Goal: Ask a question: Seek information or help from site administrators or community

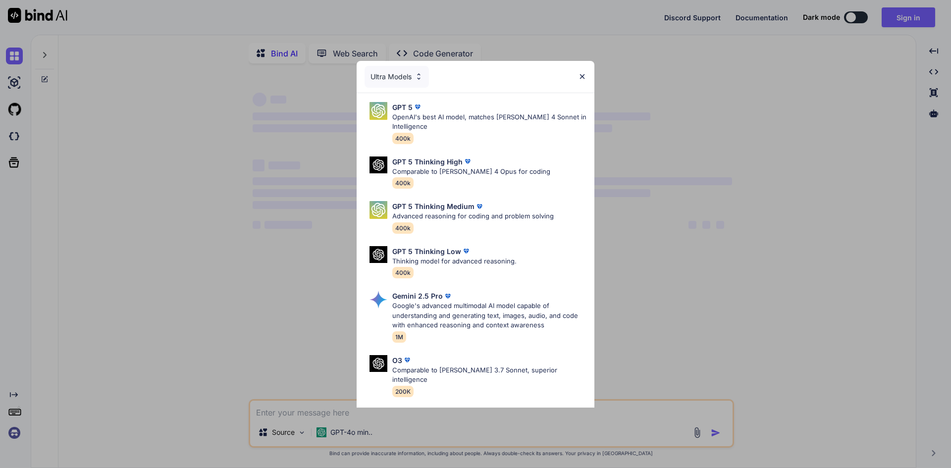
click at [576, 80] on div "Ultra Models" at bounding box center [476, 77] width 238 height 32
type textarea "x"
click at [581, 74] on img at bounding box center [582, 76] width 8 height 8
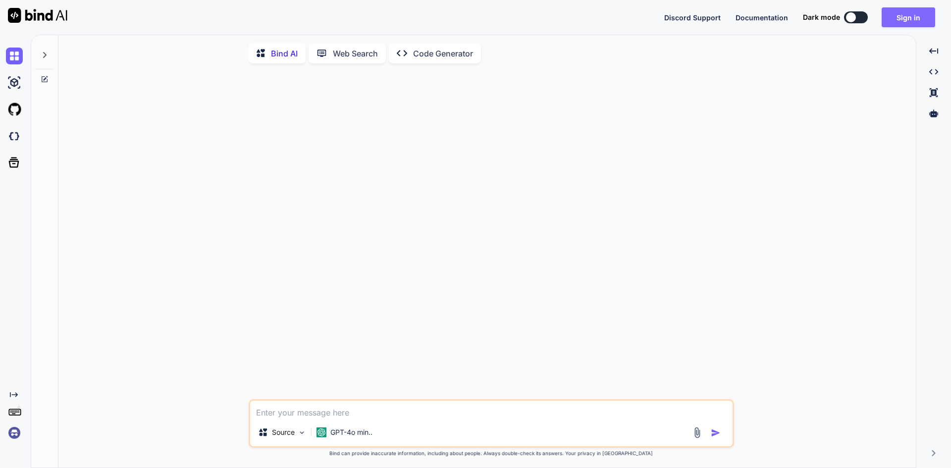
click at [915, 18] on button "Sign in" at bounding box center [909, 17] width 54 height 20
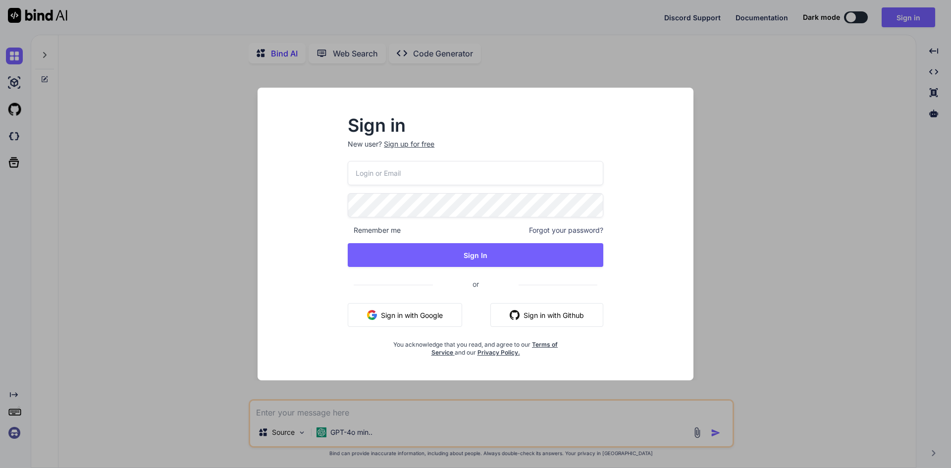
click at [374, 163] on input "email" at bounding box center [476, 173] width 256 height 24
type input "[EMAIL_ADDRESS][DOMAIN_NAME]"
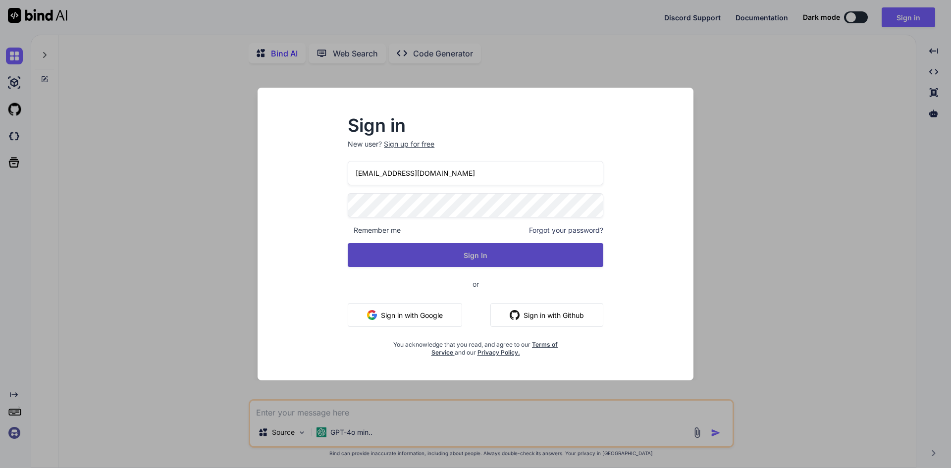
click at [446, 255] on button "Sign In" at bounding box center [476, 255] width 256 height 24
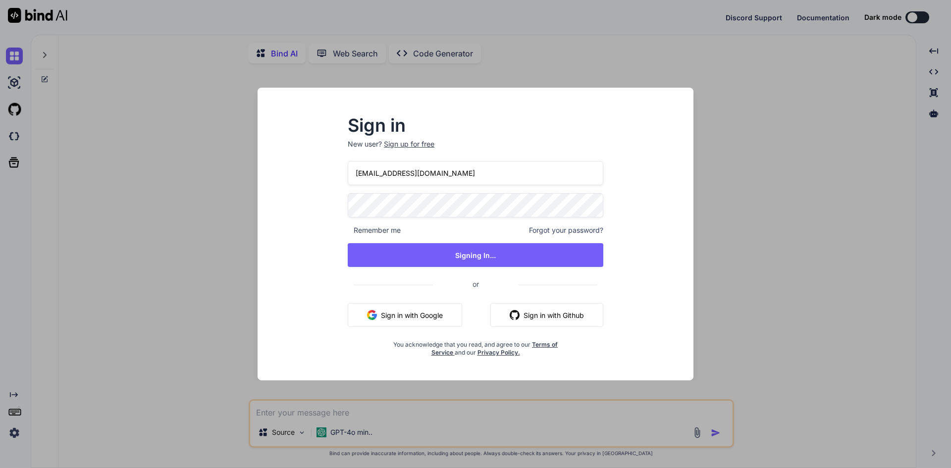
click at [915, 17] on div "Sign in New user? Sign up for free [EMAIL_ADDRESS][DOMAIN_NAME] Remember me For…" at bounding box center [475, 234] width 951 height 468
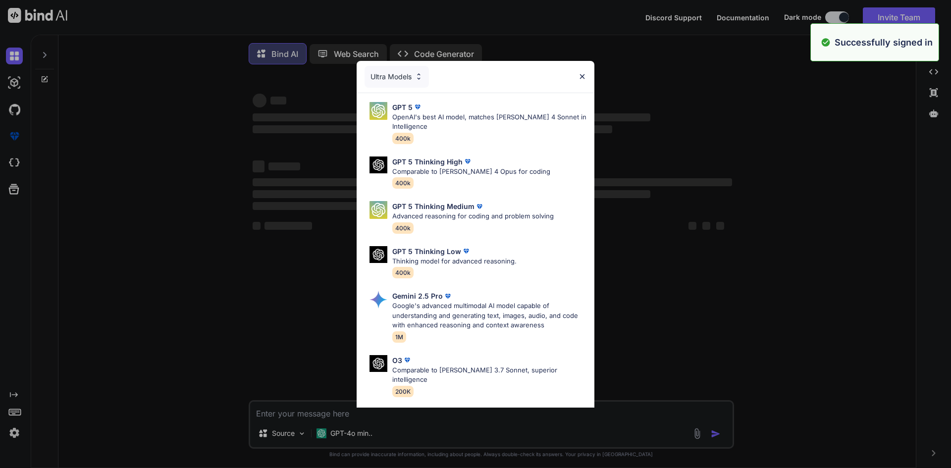
click at [583, 76] on img at bounding box center [582, 76] width 8 height 8
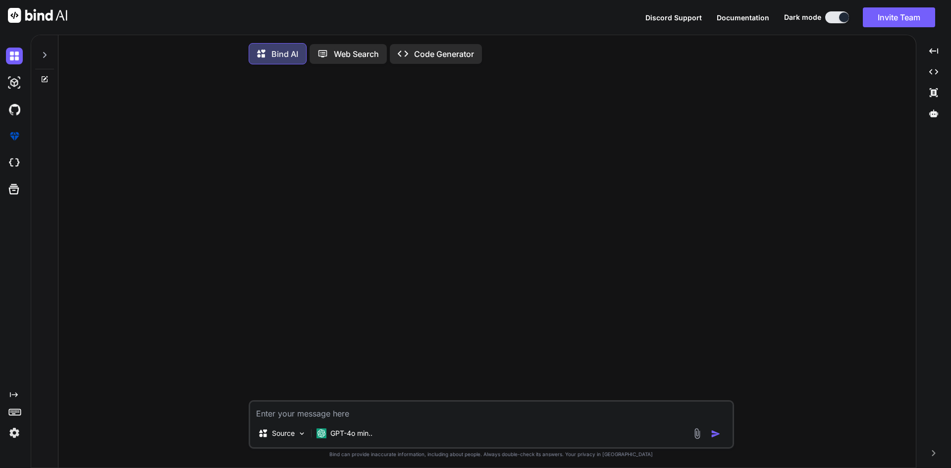
click at [44, 56] on icon at bounding box center [44, 55] width 3 height 6
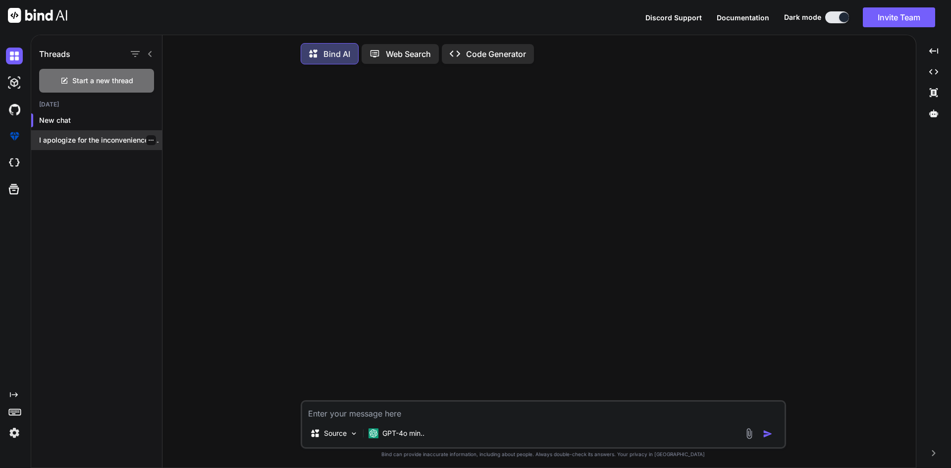
click at [152, 141] on div at bounding box center [151, 140] width 10 height 10
click at [148, 140] on icon "button" at bounding box center [151, 140] width 6 height 6
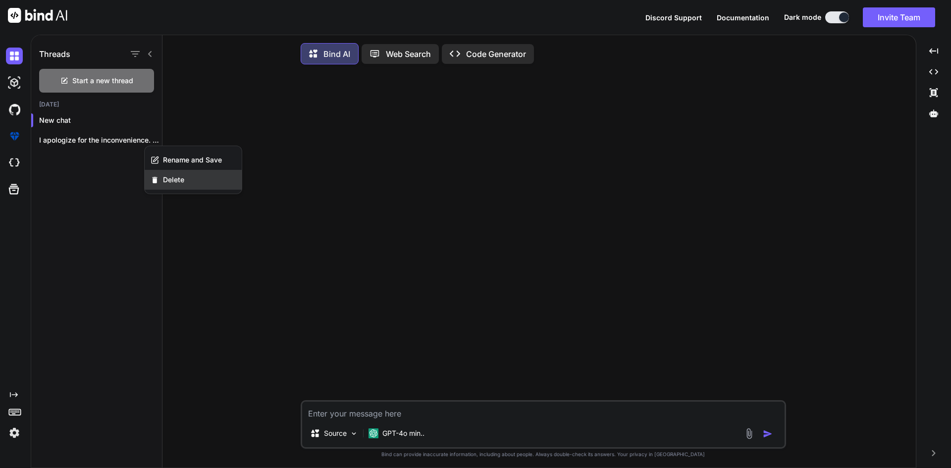
click at [163, 181] on span "Delete" at bounding box center [173, 180] width 21 height 10
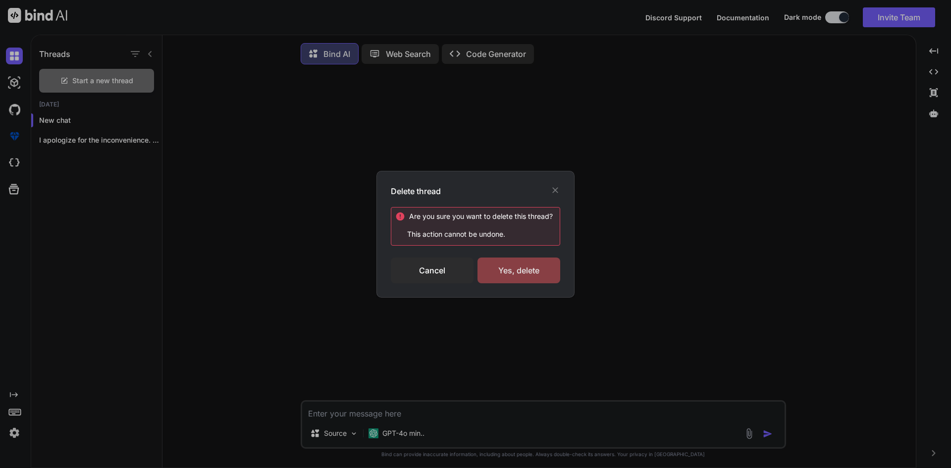
click at [545, 273] on div "Yes, delete" at bounding box center [519, 271] width 83 height 26
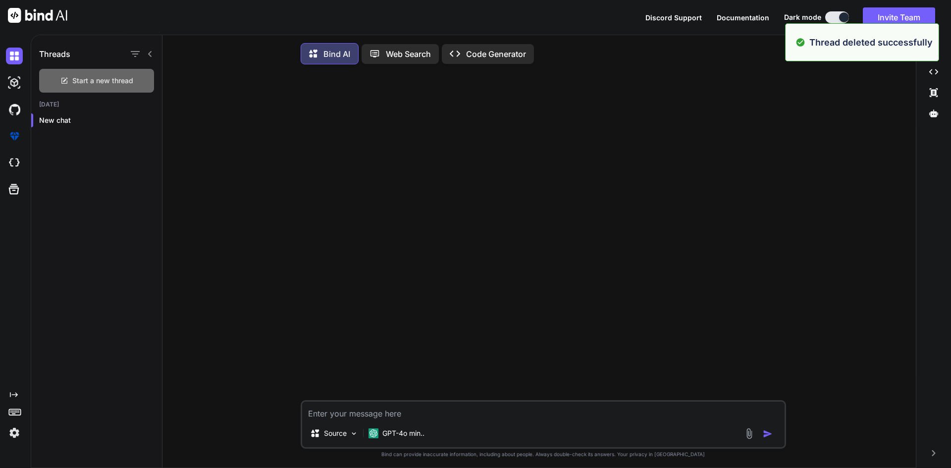
click at [101, 82] on span "Start a new thread" at bounding box center [102, 81] width 61 height 10
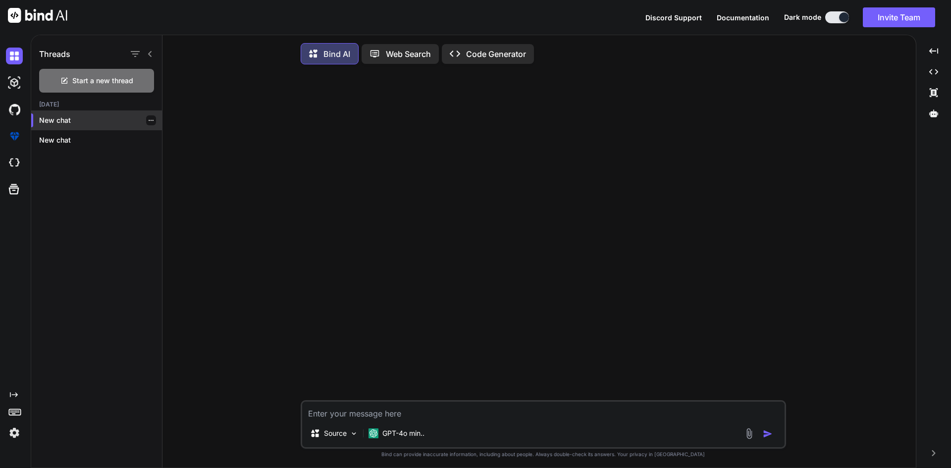
click at [149, 123] on icon "button" at bounding box center [151, 120] width 6 height 6
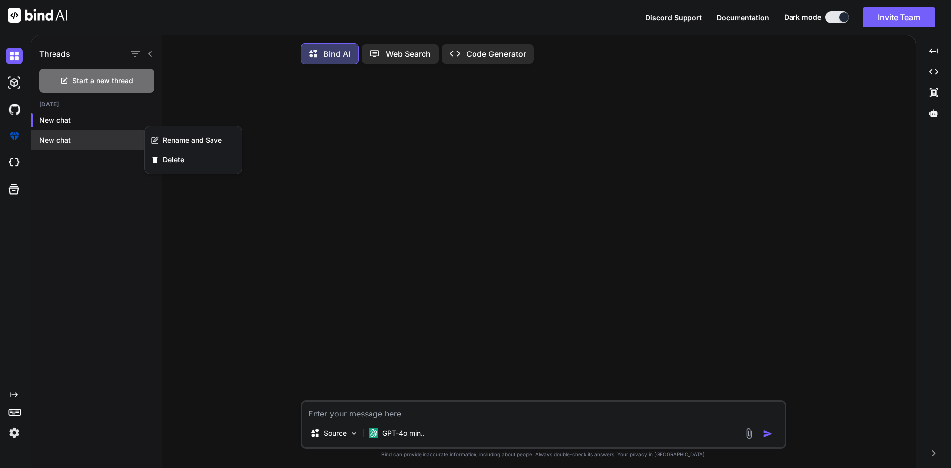
click at [142, 141] on p "New chat" at bounding box center [100, 140] width 123 height 10
click at [148, 138] on icon "button" at bounding box center [151, 140] width 6 height 6
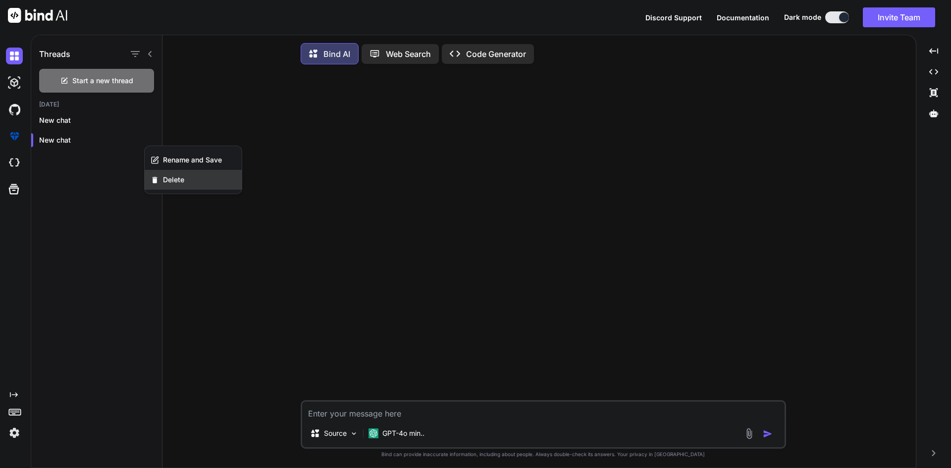
click at [191, 186] on div "Delete" at bounding box center [193, 180] width 97 height 20
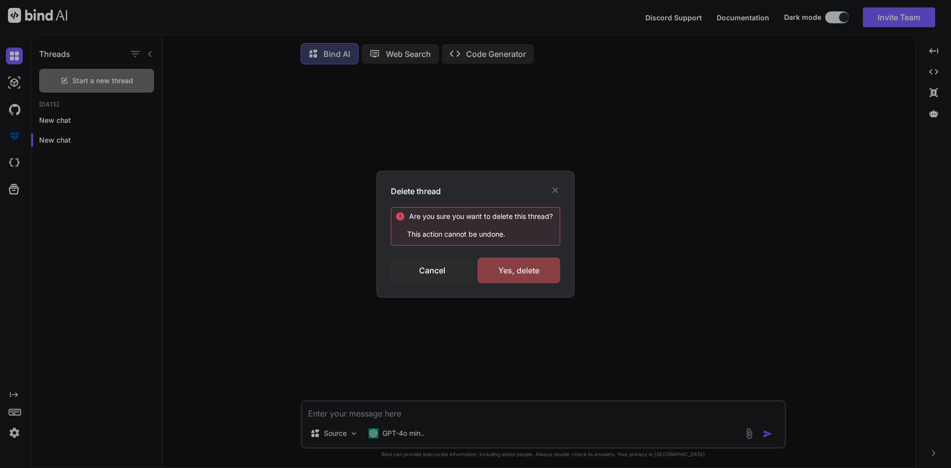
click at [517, 274] on div "Yes, delete" at bounding box center [519, 271] width 83 height 26
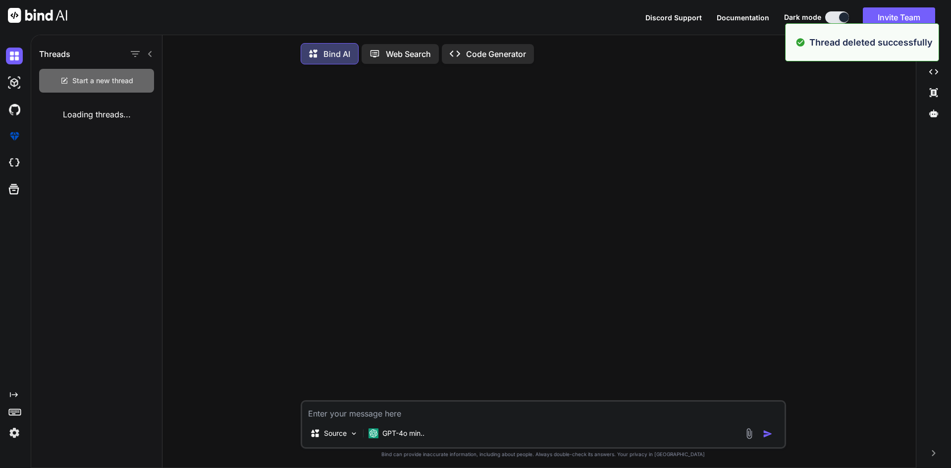
type textarea "x"
click at [72, 117] on p "New chat" at bounding box center [100, 120] width 123 height 10
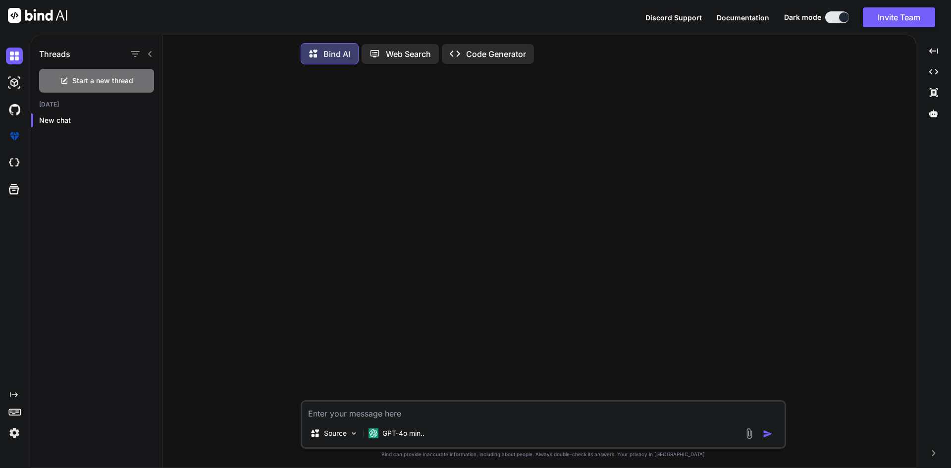
click at [471, 420] on textarea at bounding box center [543, 411] width 483 height 18
paste textarea "Specialists portal - Manage Appointments Manage Appointments Create appointment…"
type textarea "Specialists portal - Manage Appointments Manage Appointments Create appointment…"
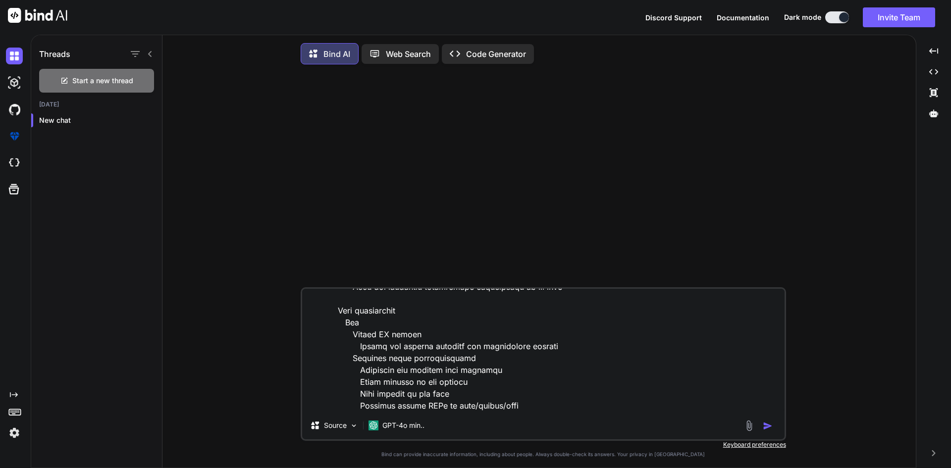
type textarea "x"
type textarea "Specialists portal - Manage Appointments Manage Appointments Create appointment…"
type textarea "x"
type textarea "Specialists portal - Manage Appointments Manage Appointments Create appointment…"
type textarea "x"
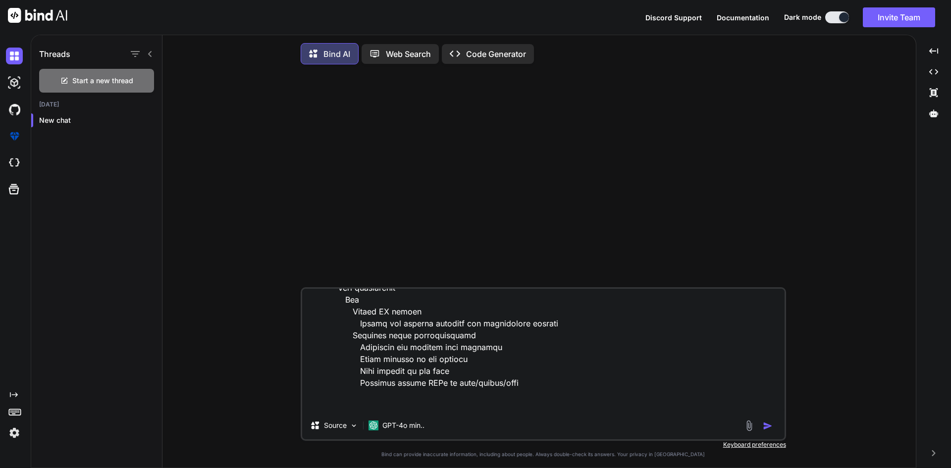
scroll to position [584, 0]
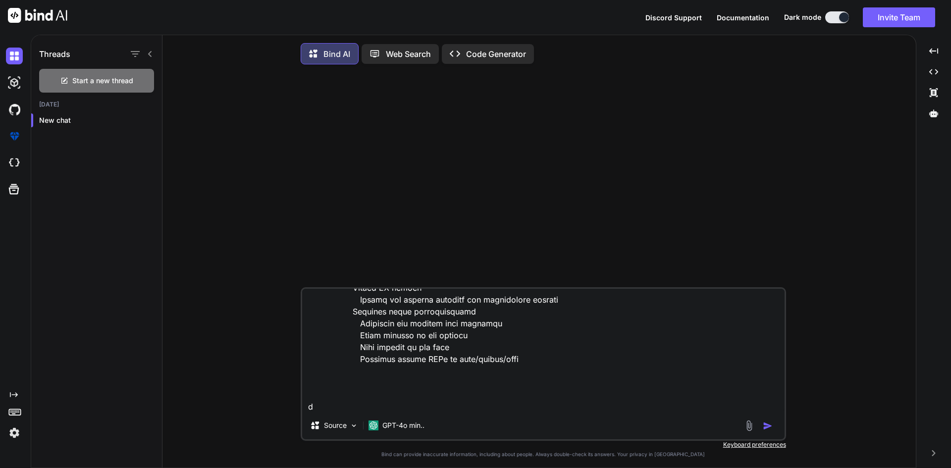
type textarea "Specialists portal - Manage Appointments Manage Appointments Create appointment…"
type textarea "x"
type textarea "Specialists portal - Manage Appointments Manage Appointments Create appointment…"
type textarea "x"
type textarea "Specialists portal - Manage Appointments Manage Appointments Create appointment…"
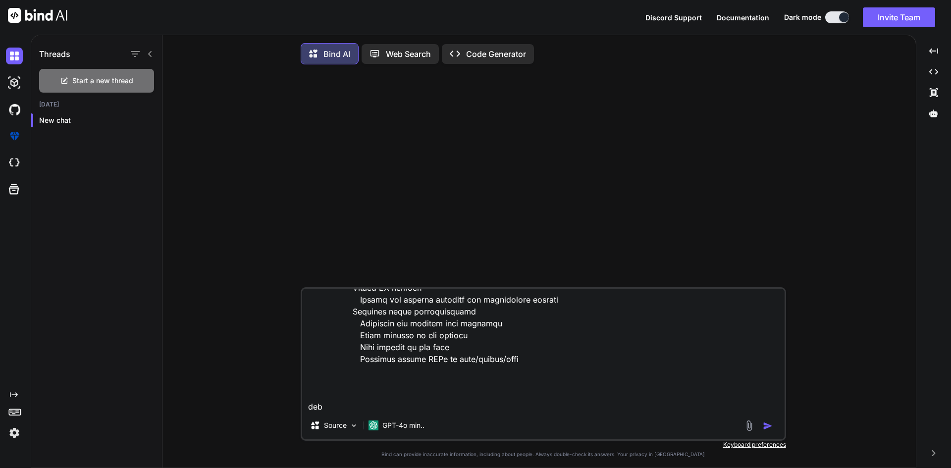
type textarea "x"
type textarea "Specialists portal - Manage Appointments Manage Appointments Create appointment…"
type textarea "x"
type textarea "Specialists portal - Manage Appointments Manage Appointments Create appointment…"
type textarea "x"
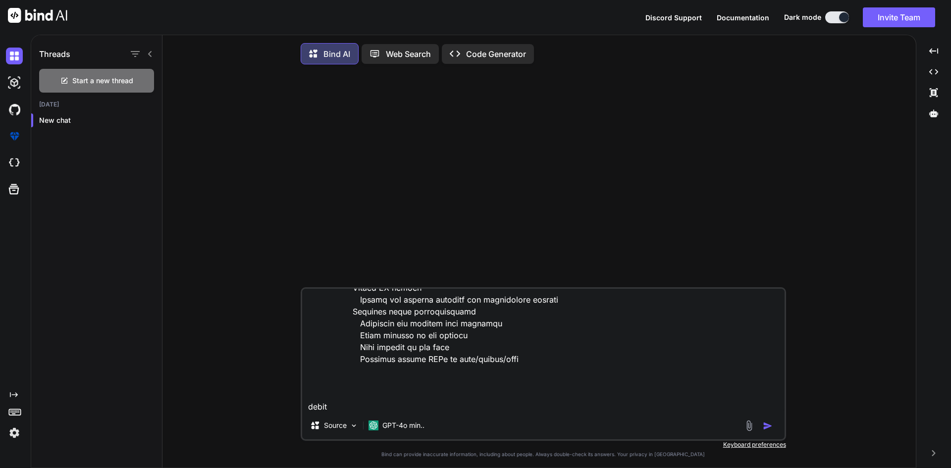
type textarea "Specialists portal - Manage Appointments Manage Appointments Create appointment…"
type textarea "x"
type textarea "Specialists portal - Manage Appointments Manage Appointments Create appointment…"
type textarea "x"
type textarea "Specialists portal - Manage Appointments Manage Appointments Create appointment…"
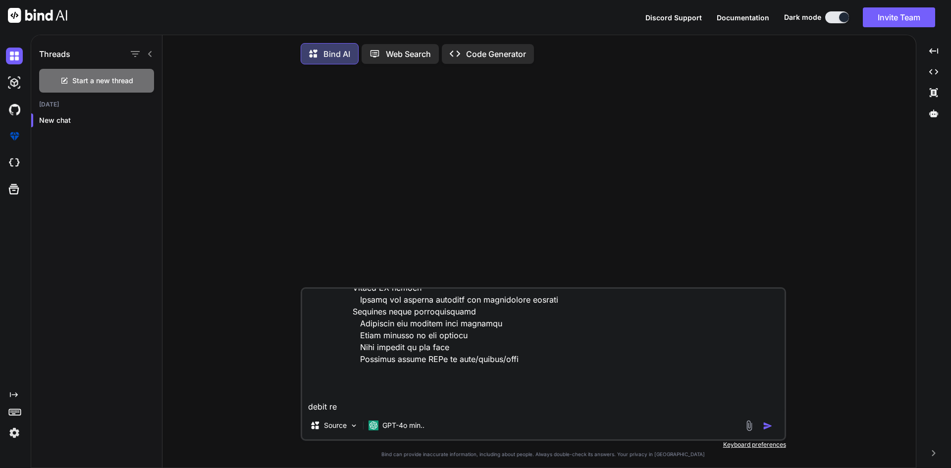
type textarea "x"
type textarea "Specialists portal - Manage Appointments Manage Appointments Create appointment…"
type textarea "x"
type textarea "Specialists portal - Manage Appointments Manage Appointments Create appointment…"
type textarea "x"
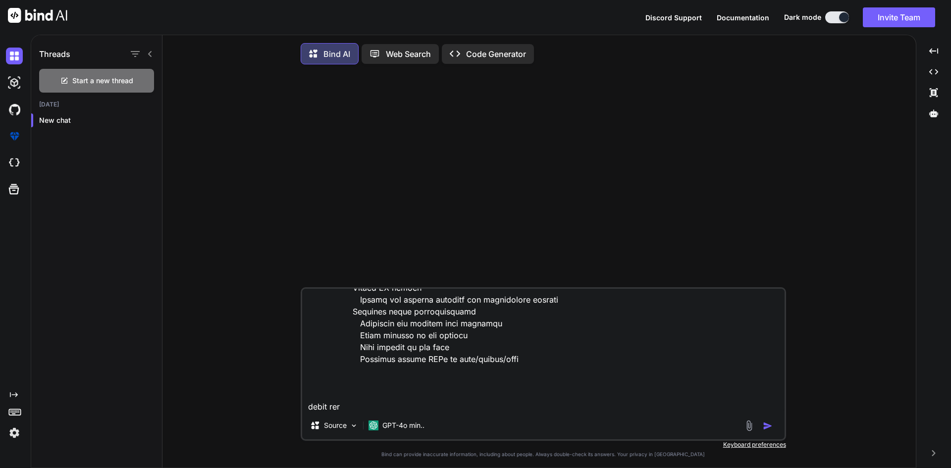
type textarea "Specialists portal - Manage Appointments Manage Appointments Create appointment…"
type textarea "x"
type textarea "Specialists portal - Manage Appointments Manage Appointments Create appointment…"
type textarea "x"
type textarea "Specialists portal - Manage Appointments Manage Appointments Create appointment…"
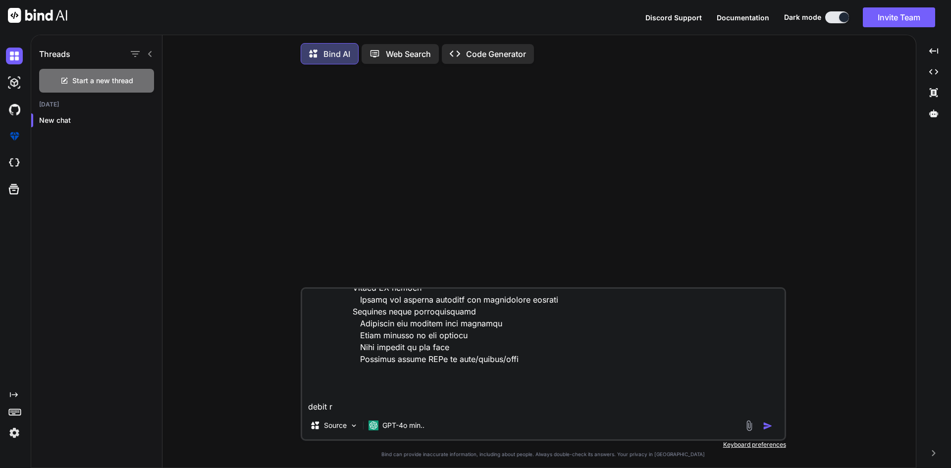
type textarea "x"
type textarea "Specialists portal - Manage Appointments Manage Appointments Create appointment…"
type textarea "x"
type textarea "Specialists portal - Manage Appointments Manage Appointments Create appointment…"
type textarea "x"
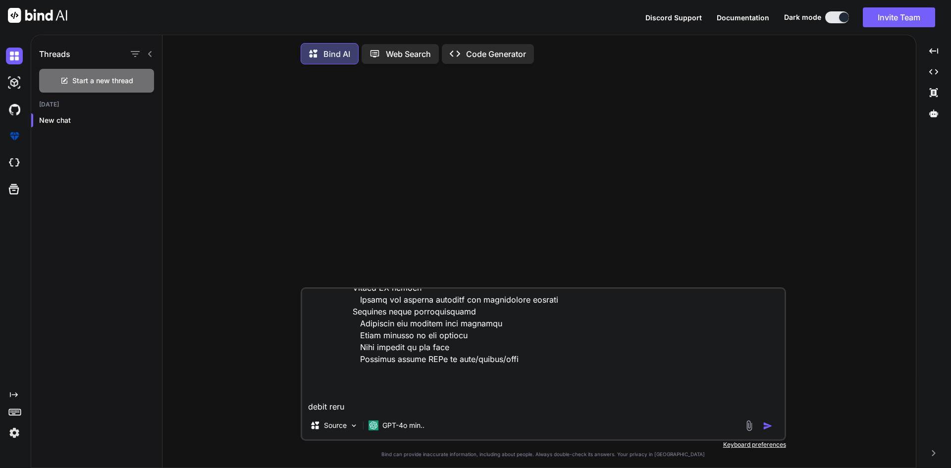
type textarea "Specialists portal - Manage Appointments Manage Appointments Create appointment…"
type textarea "x"
type textarea "Specialists portal - Manage Appointments Manage Appointments Create appointment…"
type textarea "x"
type textarea "Specialists portal - Manage Appointments Manage Appointments Create appointment…"
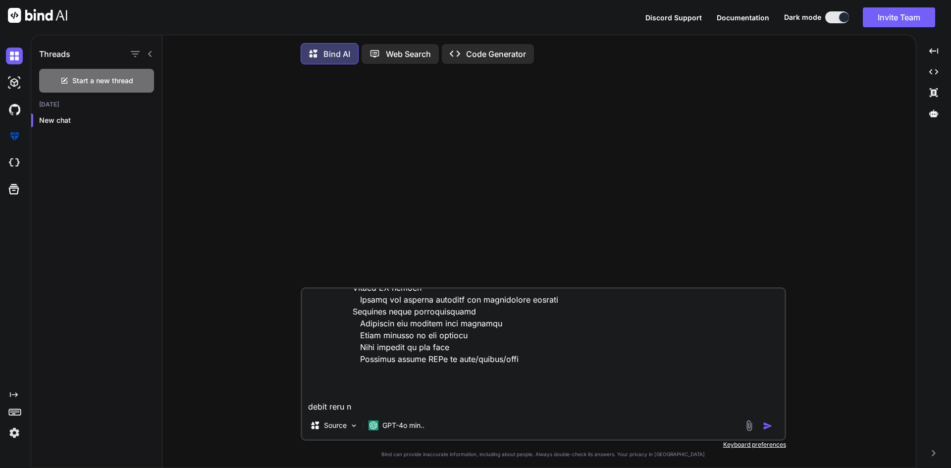
type textarea "x"
type textarea "Specialists portal - Manage Appointments Manage Appointments Create appointment…"
type textarea "x"
type textarea "Specialists portal - Manage Appointments Manage Appointments Create appointment…"
type textarea "x"
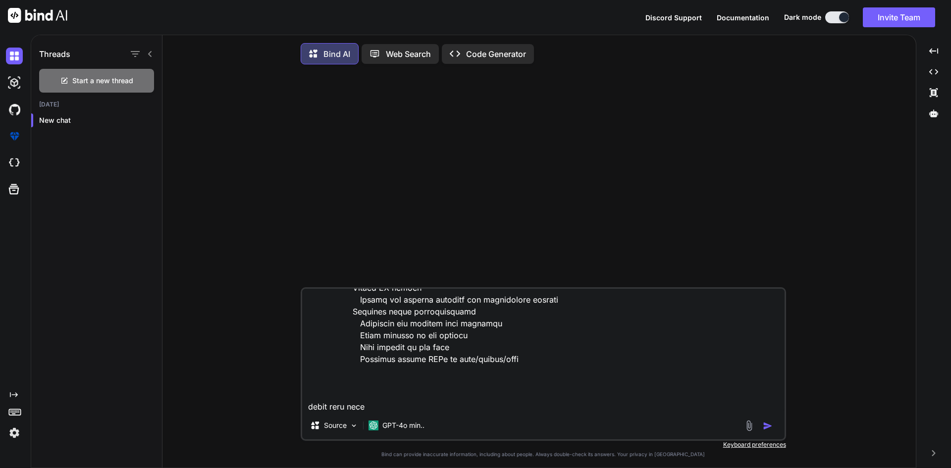
type textarea "Specialists portal - Manage Appointments Manage Appointments Create appointment…"
type textarea "x"
type textarea "Specialists portal - Manage Appointments Manage Appointments Create appointment…"
type textarea "x"
type textarea "Specialists portal - Manage Appointments Manage Appointments Create appointment…"
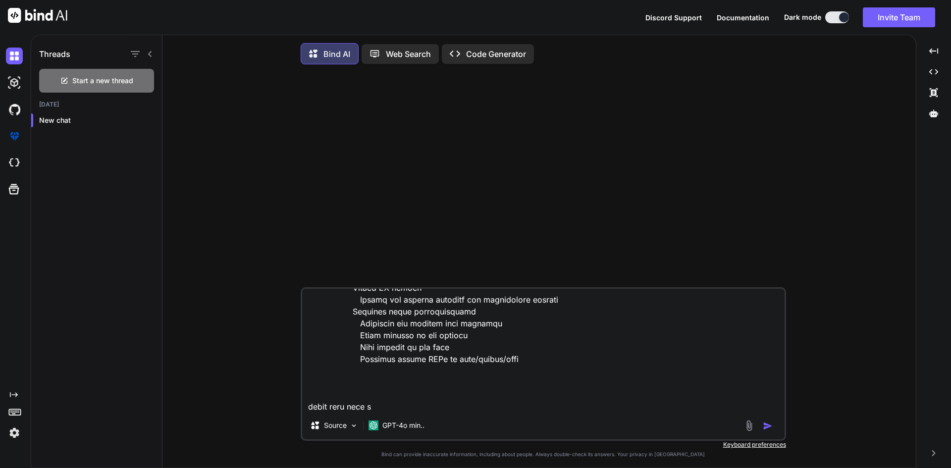
type textarea "x"
type textarea "Specialists portal - Manage Appointments Manage Appointments Create appointment…"
type textarea "x"
type textarea "Specialists portal - Manage Appointments Manage Appointments Create appointment…"
type textarea "x"
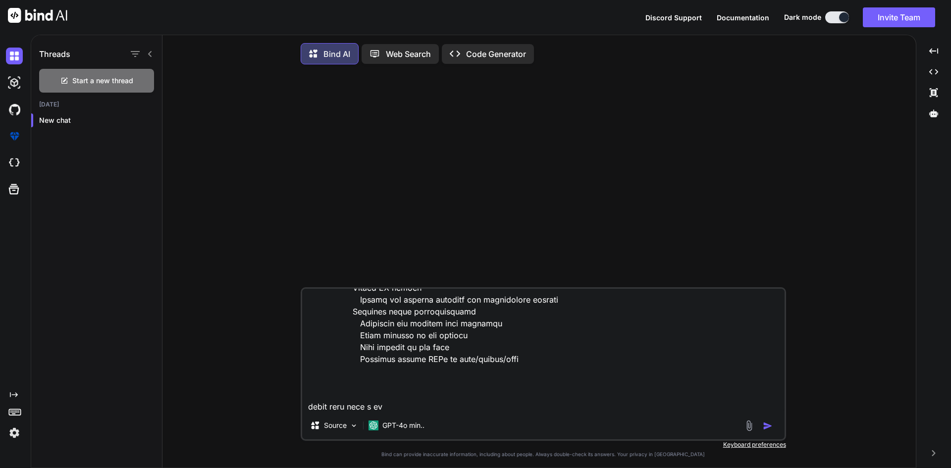
type textarea "Specialists portal - Manage Appointments Manage Appointments Create appointment…"
type textarea "x"
type textarea "Specialists portal - Manage Appointments Manage Appointments Create appointment…"
type textarea "x"
type textarea "Specialists portal - Manage Appointments Manage Appointments Create appointment…"
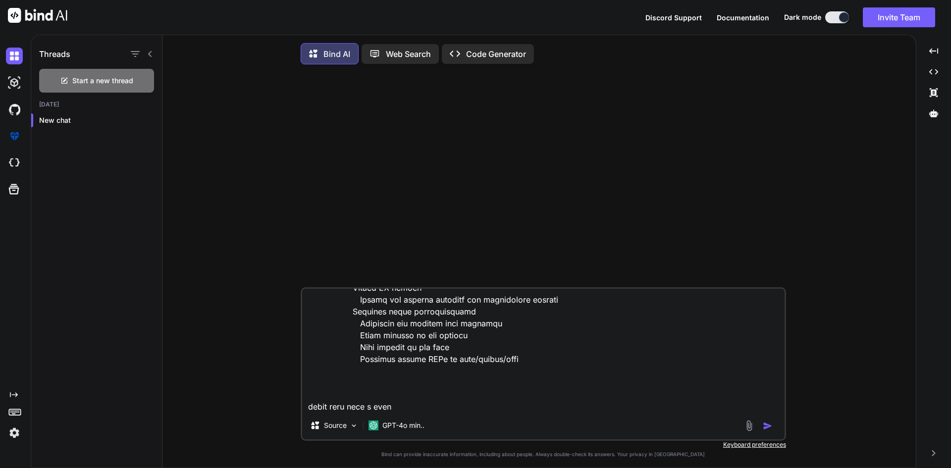
type textarea "x"
type textarea "Specialists portal - Manage Appointments Manage Appointments Create appointment…"
type textarea "x"
type textarea "Specialists portal - Manage Appointments Manage Appointments Create appointment…"
type textarea "x"
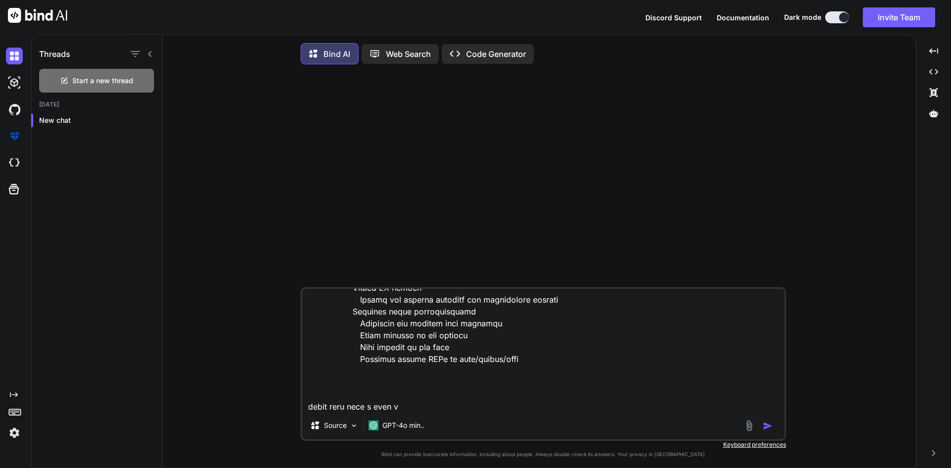
type textarea "Specialists portal - Manage Appointments Manage Appointments Create appointment…"
type textarea "x"
type textarea "Specialists portal - Manage Appointments Manage Appointments Create appointment…"
type textarea "x"
type textarea "Specialists portal - Manage Appointments Manage Appointments Create appointment…"
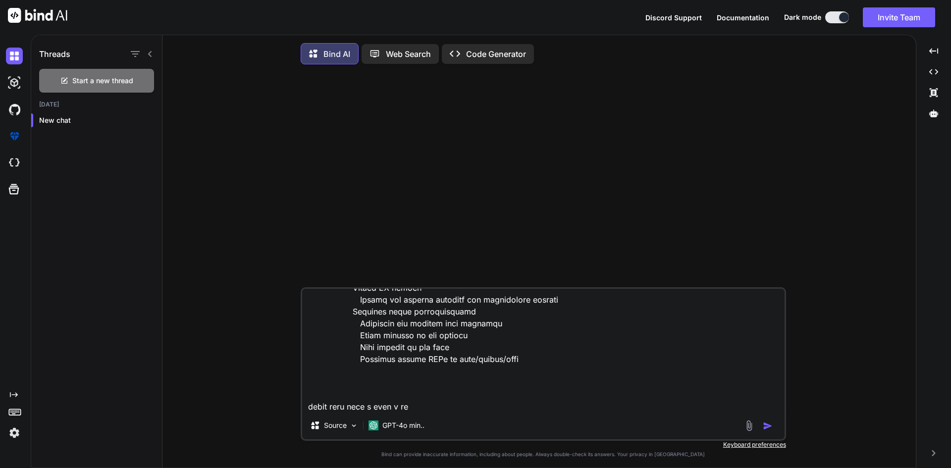
type textarea "x"
type textarea "Specialists portal - Manage Appointments Manage Appointments Create appointment…"
type textarea "x"
type textarea "Specialists portal - Manage Appointments Manage Appointments Create appointment…"
type textarea "x"
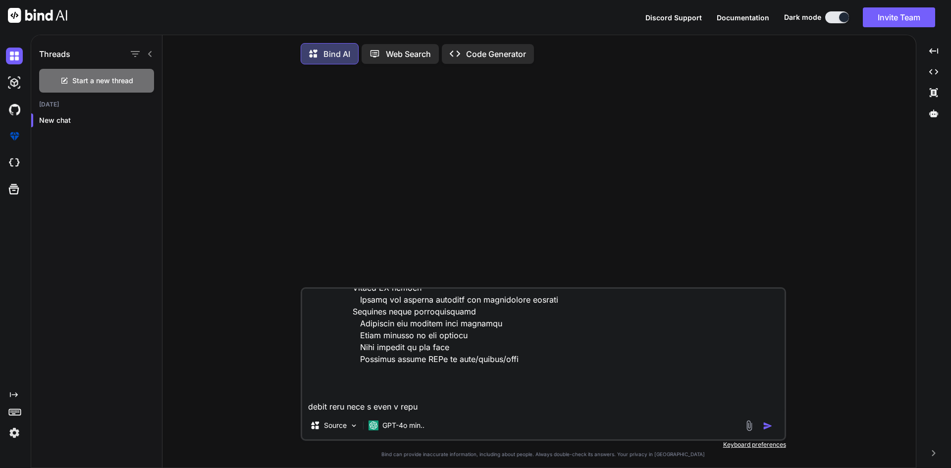
click at [338, 410] on textarea at bounding box center [543, 350] width 483 height 123
type textarea "Specialists portal - Manage Appointments Manage Appointments Create appointment…"
type textarea "x"
type textarea "Specialists portal - Manage Appointments Manage Appointments Create appointment…"
type textarea "x"
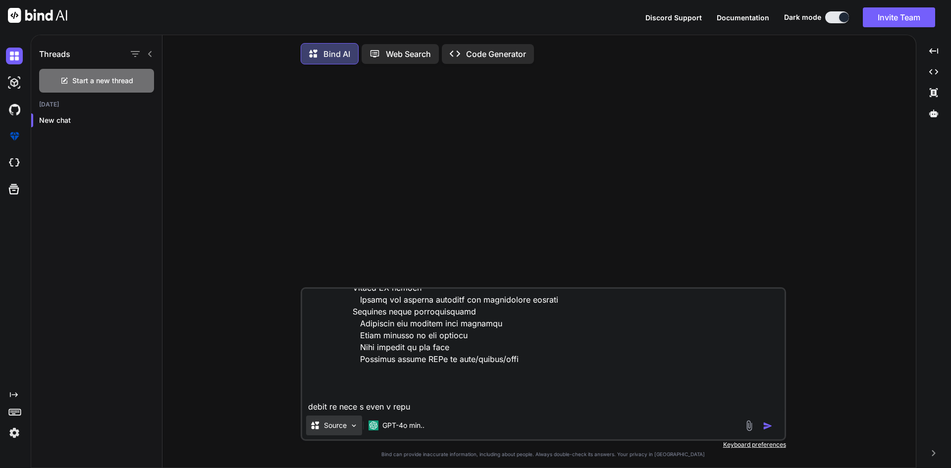
type textarea "Specialists portal - Manage Appointments Manage Appointments Create appointment…"
type textarea "x"
click at [417, 409] on textarea at bounding box center [543, 350] width 483 height 123
type textarea "Specialists portal - Manage Appointments Manage Appointments Create appointment…"
type textarea "x"
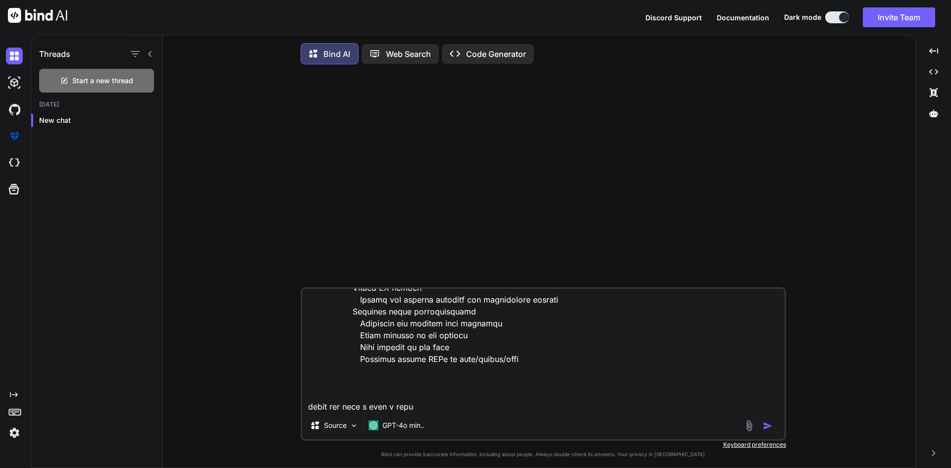
type textarea "Specialists portal - Manage Appointments Manage Appointments Create appointment…"
type textarea "x"
type textarea "Specialists portal - Manage Appointments Manage Appointments Create appointment…"
type textarea "x"
type textarea "Specialists portal - Manage Appointments Manage Appointments Create appointment…"
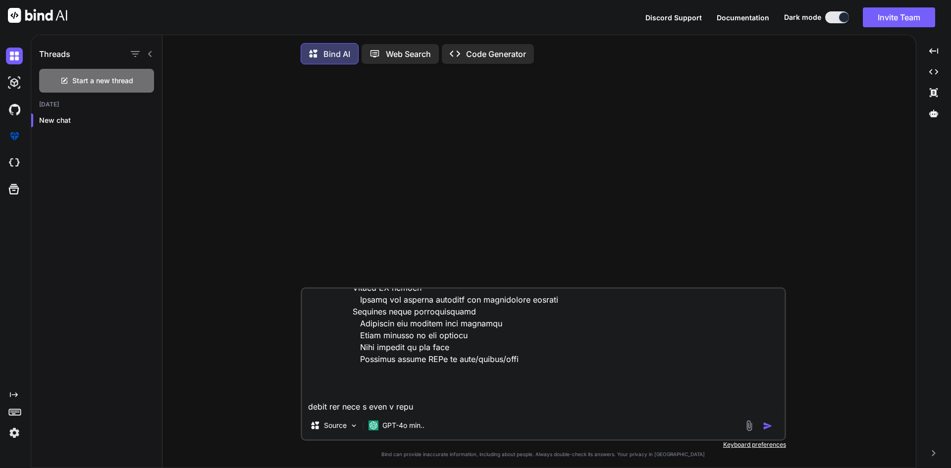
type textarea "x"
type textarea "Specialists portal - Manage Appointments Manage Appointments Create appointment…"
type textarea "x"
type textarea "Specialists portal - Manage Appointments Manage Appointments Create appointment…"
type textarea "x"
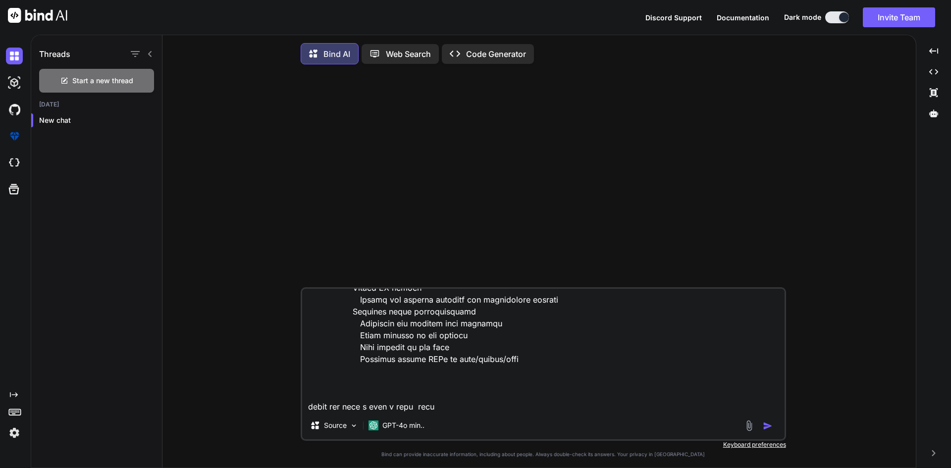
type textarea "Specialists portal - Manage Appointments Manage Appointments Create appointment…"
type textarea "x"
type textarea "Specialists portal - Manage Appointments Manage Appointments Create appointment…"
type textarea "x"
type textarea "Specialists portal - Manage Appointments Manage Appointments Create appointment…"
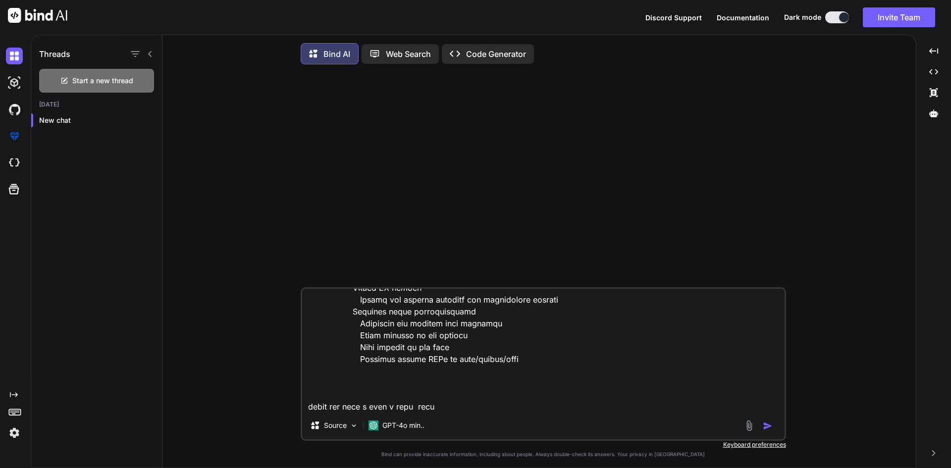
type textarea "x"
type textarea "Specialists portal - Manage Appointments Manage Appointments Create appointment…"
type textarea "x"
type textarea "Specialists portal - Manage Appointments Manage Appointments Create appointment…"
type textarea "x"
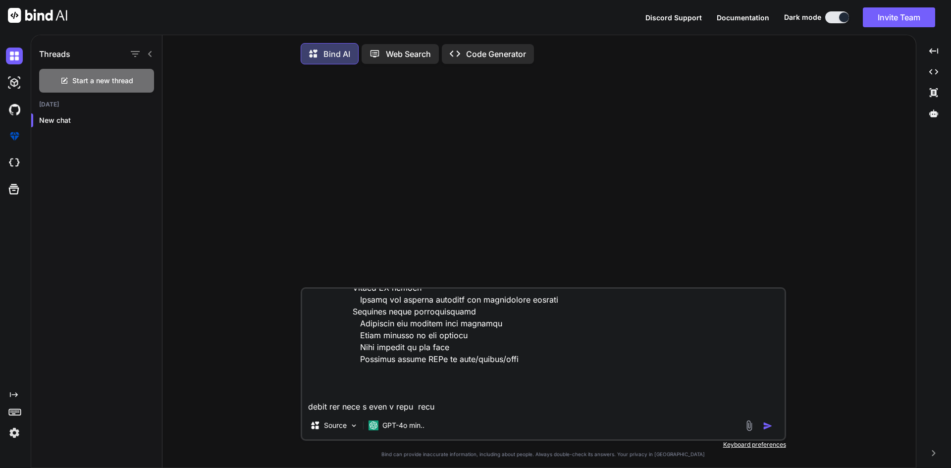
type textarea "Specialists portal - Manage Appointments Manage Appointments Create appointment…"
type textarea "x"
type textarea "Specialists portal - Manage Appointments Manage Appointments Create appointment…"
type textarea "x"
type textarea "Specialists portal - Manage Appointments Manage Appointments Create appointment…"
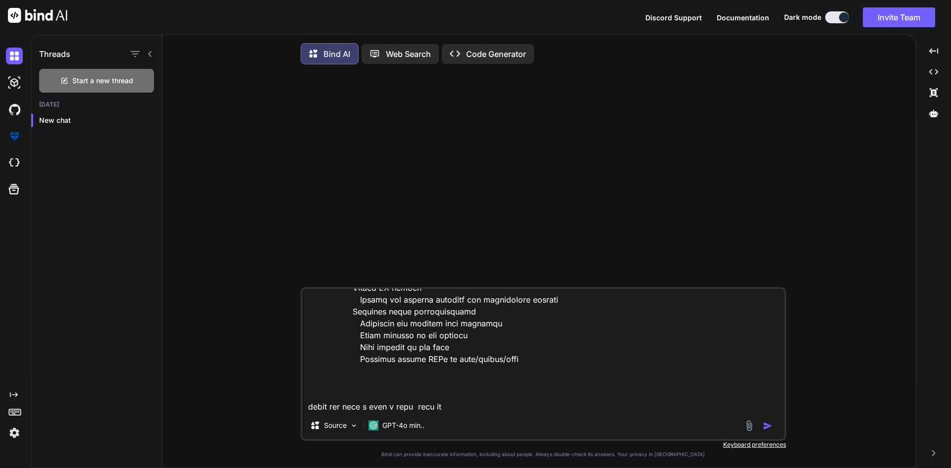
type textarea "x"
type textarea "Specialists portal - Manage Appointments Manage Appointments Create appointment…"
type textarea "x"
type textarea "Specialists portal - Manage Appointments Manage Appointments Create appointment…"
type textarea "x"
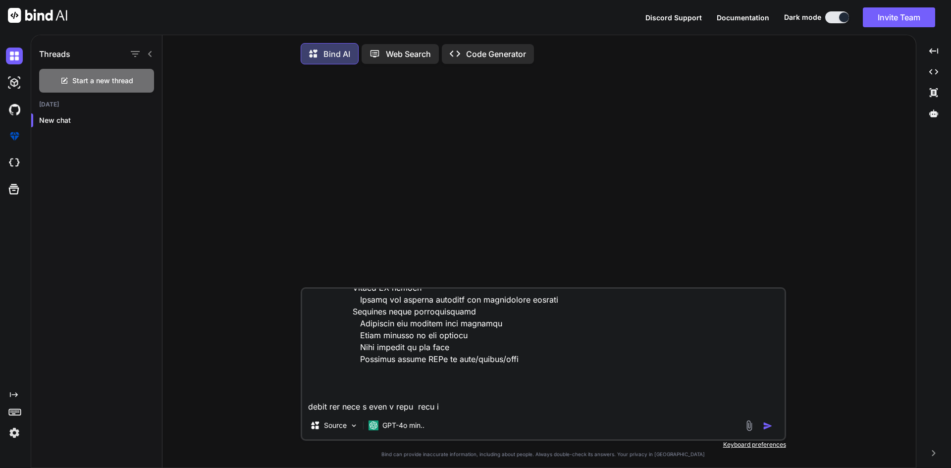
type textarea "Specialists portal - Manage Appointments Manage Appointments Create appointment…"
type textarea "x"
type textarea "Specialists portal - Manage Appointments Manage Appointments Create appointment…"
type textarea "x"
type textarea "Specialists portal - Manage Appointments Manage Appointments Create appointment…"
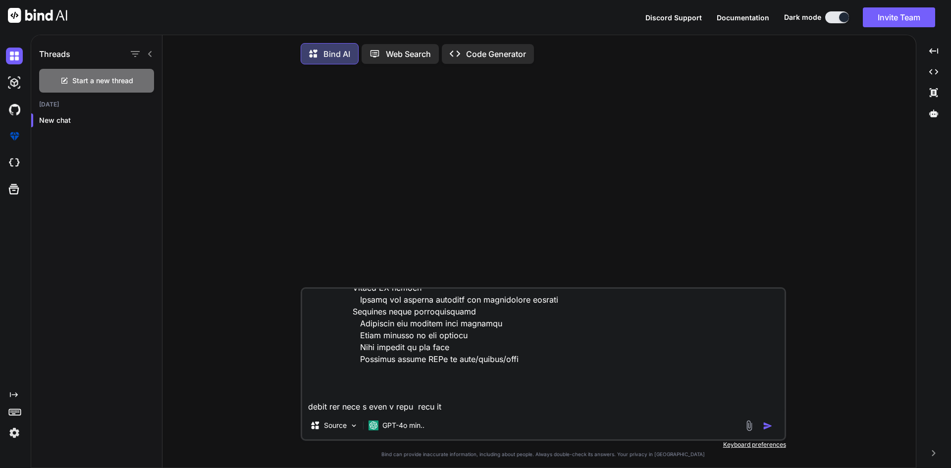
type textarea "x"
type textarea "Specialists portal - Manage Appointments Manage Appointments Create appointment…"
type textarea "x"
type textarea "Specialists portal - Manage Appointments Manage Appointments Create appointment…"
type textarea "x"
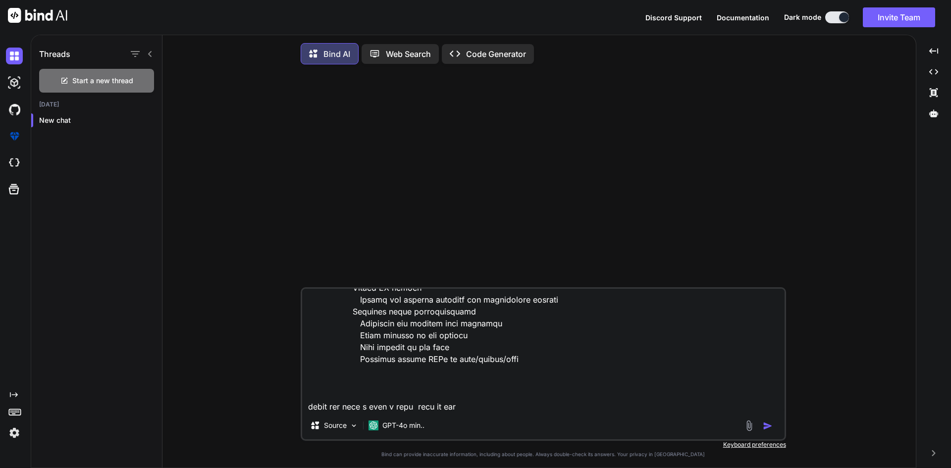
type textarea "Specialists portal - Manage Appointments Manage Appointments Create appointment…"
type textarea "x"
type textarea "Specialists portal - Manage Appointments Manage Appointments Create appointment…"
type textarea "x"
type textarea "Specialists portal - Manage Appointments Manage Appointments Create appointment…"
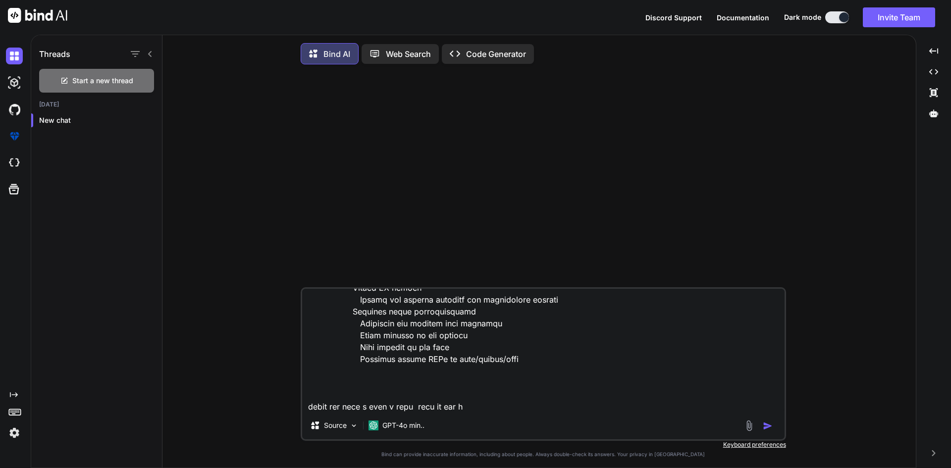
type textarea "x"
type textarea "Specialists portal - Manage Appointments Manage Appointments Create appointment…"
type textarea "x"
type textarea "Specialists portal - Manage Appointments Manage Appointments Create appointment…"
type textarea "x"
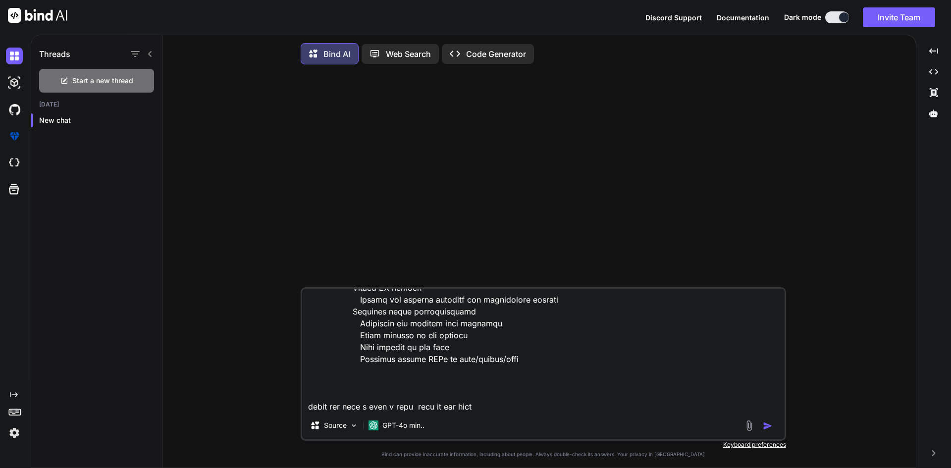
type textarea "Specialists portal - Manage Appointments Manage Appointments Create appointment…"
type textarea "x"
type textarea "Specialists portal - Manage Appointments Manage Appointments Create appointment…"
type textarea "x"
type textarea "Specialists portal - Manage Appointments Manage Appointments Create appointment…"
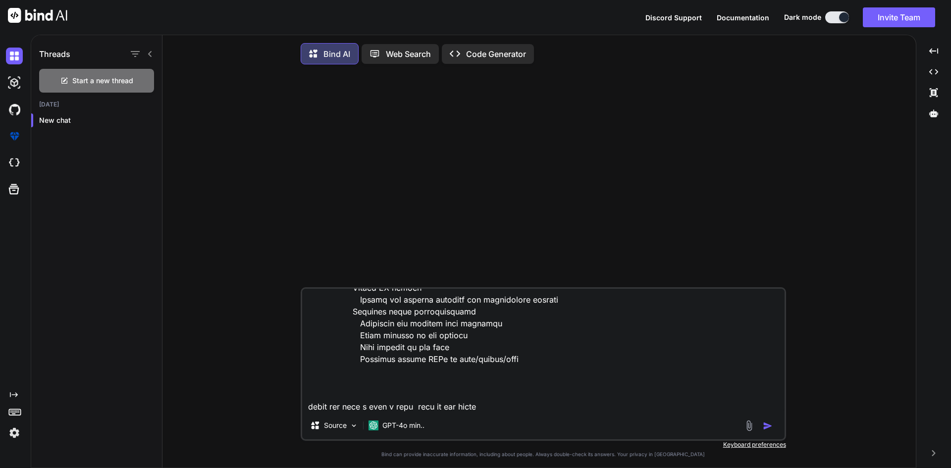
type textarea "x"
type textarea "Specialists portal - Manage Appointments Manage Appointments Create appointment…"
type textarea "x"
type textarea "Specialists portal - Manage Appointments Manage Appointments Create appointment…"
type textarea "x"
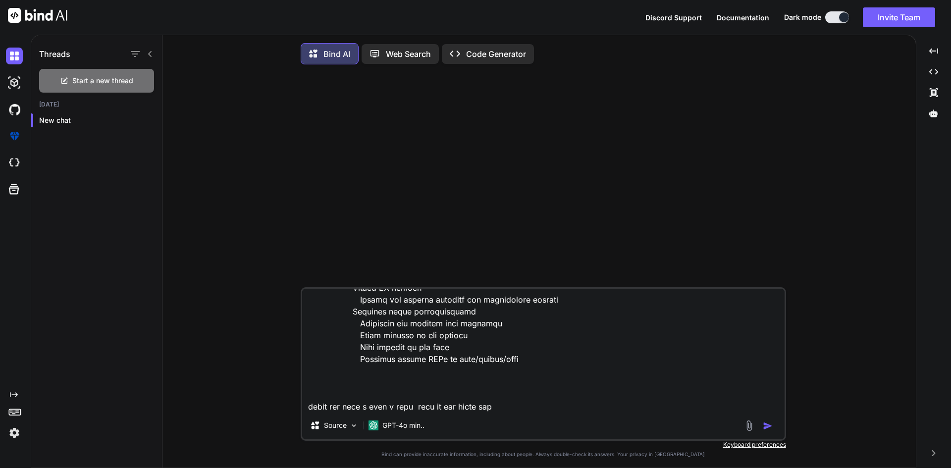
type textarea "Specialists portal - Manage Appointments Manage Appointments Create appointment…"
type textarea "x"
type textarea "Specialists portal - Manage Appointments Manage Appointments Create appointment…"
type textarea "x"
type textarea "Specialists portal - Manage Appointments Manage Appointments Create appointment…"
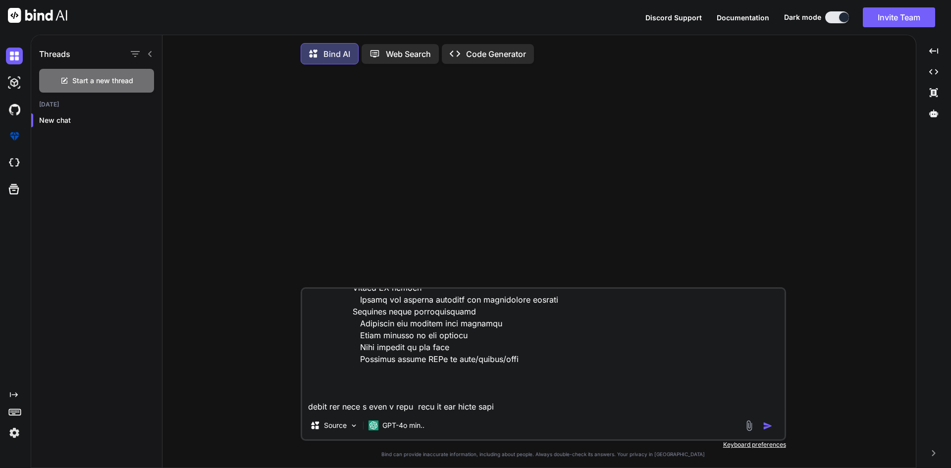
type textarea "x"
type textarea "Specialists portal - Manage Appointments Manage Appointments Create appointment…"
type textarea "x"
type textarea "Specialists portal - Manage Appointments Manage Appointments Create appointment…"
type textarea "x"
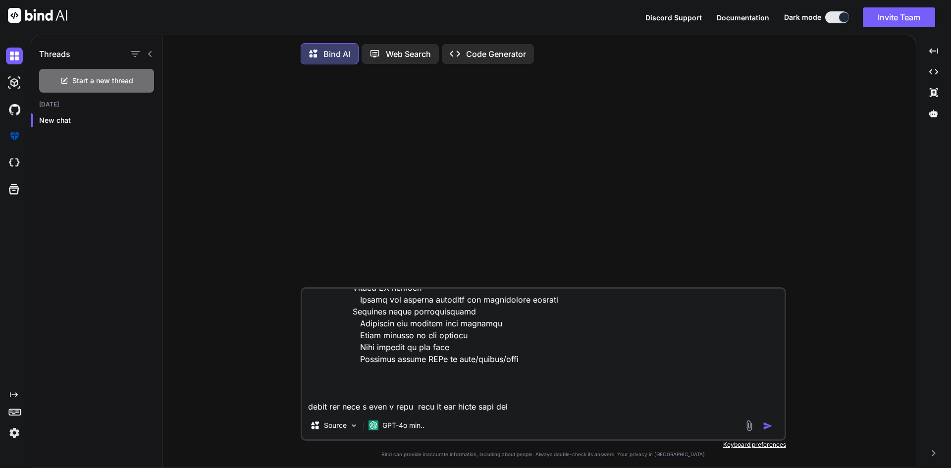
type textarea "Specialists portal - Manage Appointments Manage Appointments Create appointment…"
type textarea "x"
type textarea "Specialists portal - Manage Appointments Manage Appointments Create appointment…"
type textarea "x"
type textarea "Specialists portal - Manage Appointments Manage Appointments Create appointment…"
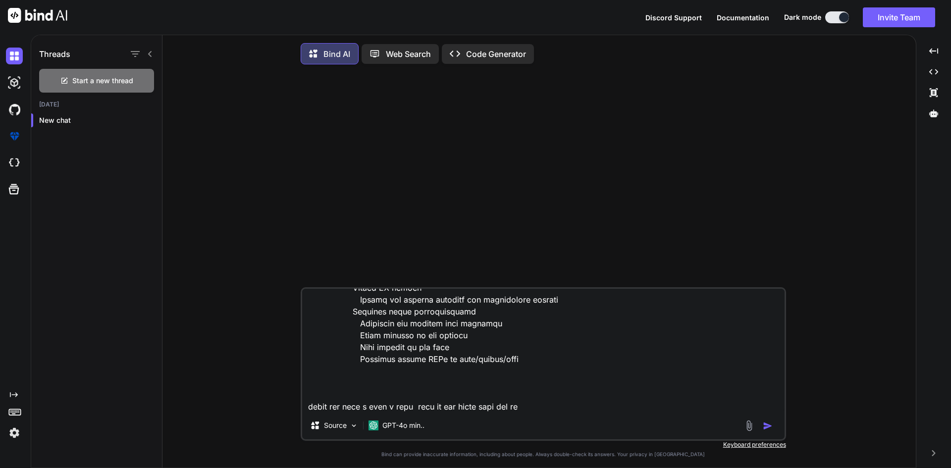
type textarea "x"
type textarea "Specialists portal - Manage Appointments Manage Appointments Create appointment…"
type textarea "x"
type textarea "Specialists portal - Manage Appointments Manage Appointments Create appointment…"
type textarea "x"
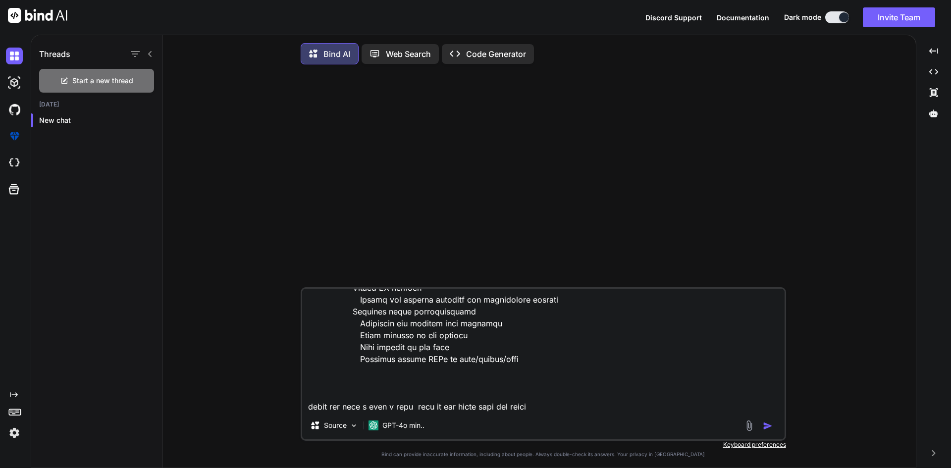
type textarea "Specialists portal - Manage Appointments Manage Appointments Create appointment…"
type textarea "x"
type textarea "Specialists portal - Manage Appointments Manage Appointments Create appointment…"
type textarea "x"
type textarea "Specialists portal - Manage Appointments Manage Appointments Create appointment…"
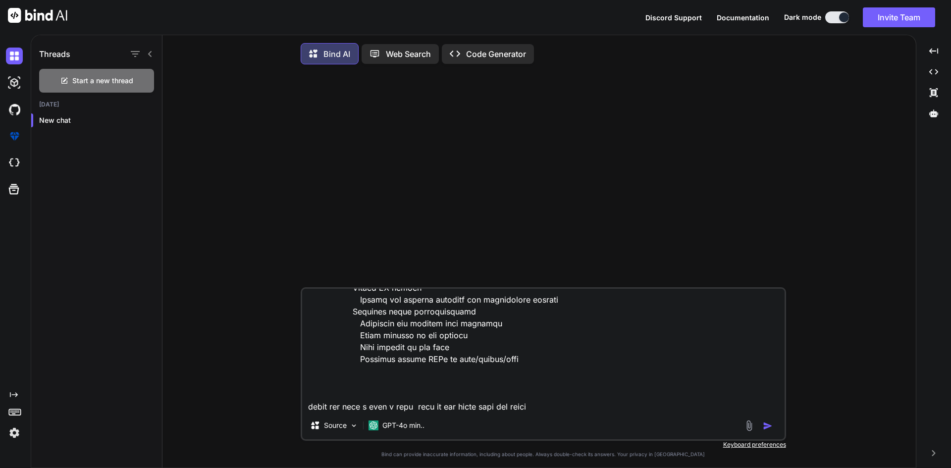
type textarea "x"
type textarea "Specialists portal - Manage Appointments Manage Appointments Create appointment…"
type textarea "x"
type textarea "Specialists portal - Manage Appointments Manage Appointments Create appointment…"
type textarea "x"
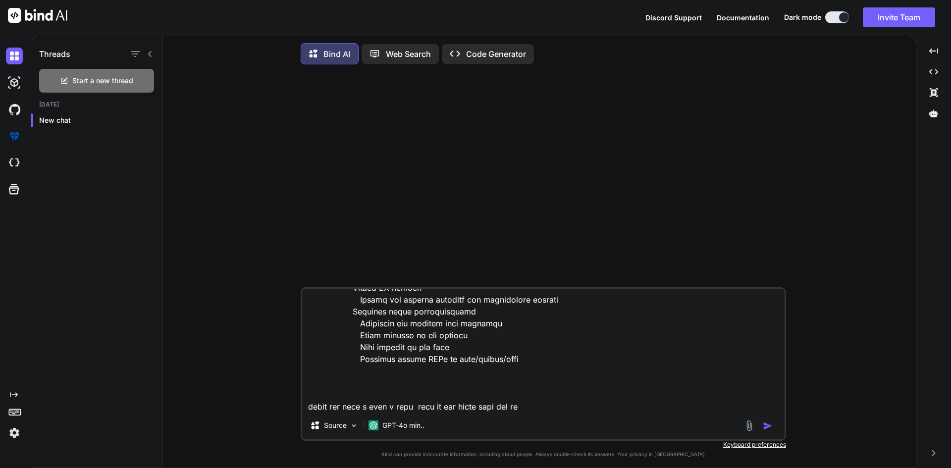
type textarea "Specialists portal - Manage Appointments Manage Appointments Create appointment…"
type textarea "x"
type textarea "Specialists portal - Manage Appointments Manage Appointments Create appointment…"
type textarea "x"
type textarea "Specialists portal - Manage Appointments Manage Appointments Create appointment…"
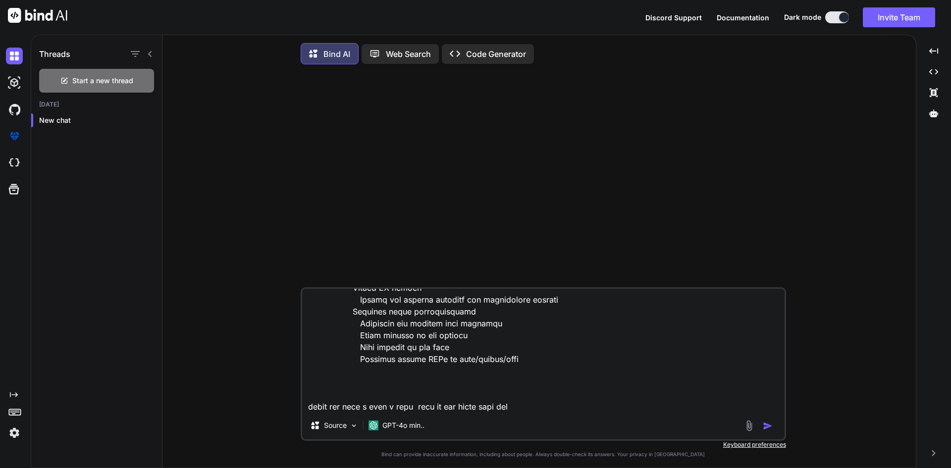
type textarea "x"
type textarea "Specialists portal - Manage Appointments Manage Appointments Create appointment…"
type textarea "x"
type textarea "Specialists portal - Manage Appointments Manage Appointments Create appointment…"
type textarea "x"
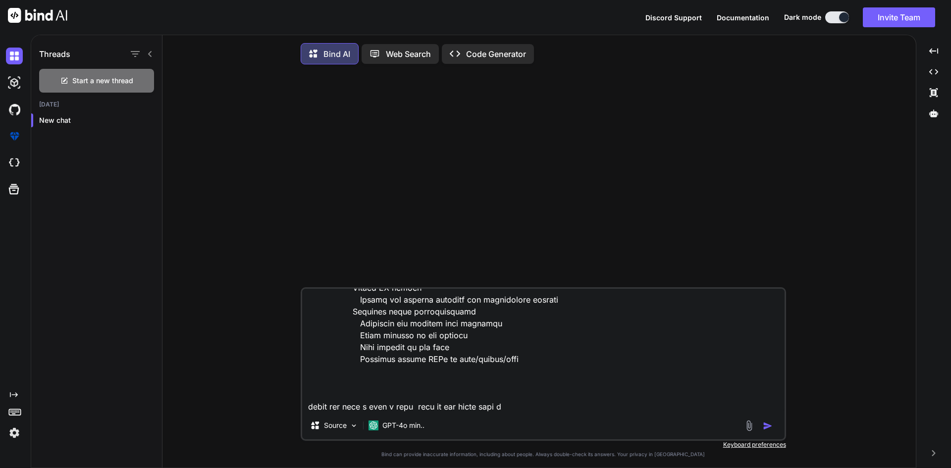
type textarea "Specialists portal - Manage Appointments Manage Appointments Create appointment…"
type textarea "x"
type textarea "Specialists portal - Manage Appointments Manage Appointments Create appointment…"
type textarea "x"
type textarea "Specialists portal - Manage Appointments Manage Appointments Create appointment…"
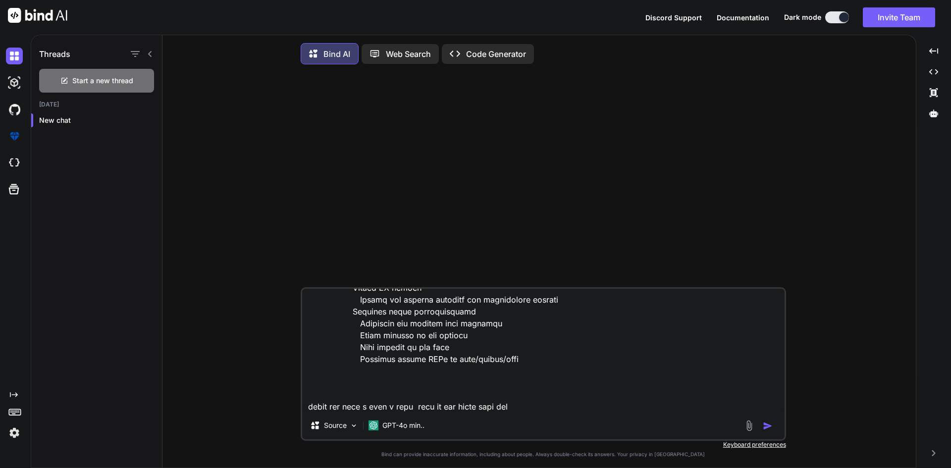
type textarea "x"
type textarea "Specialists portal - Manage Appointments Manage Appointments Create appointment…"
type textarea "x"
type textarea "Specialists portal - Manage Appointments Manage Appointments Create appointment…"
type textarea "x"
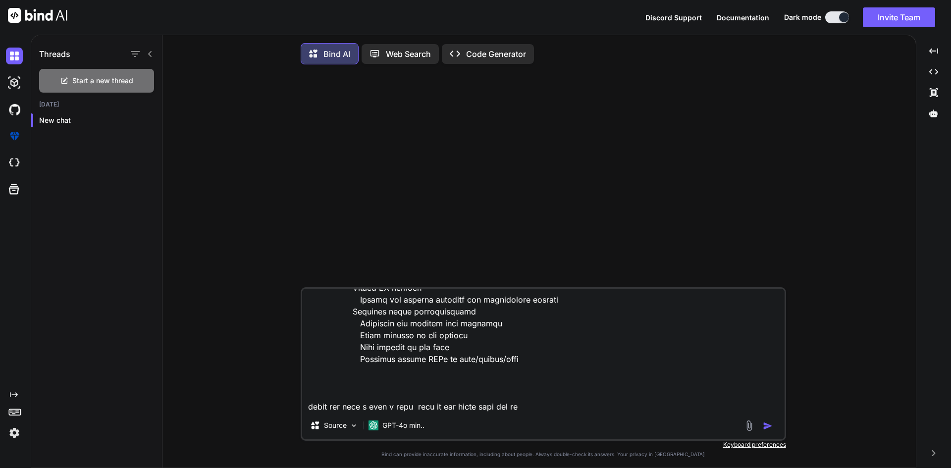
type textarea "Specialists portal - Manage Appointments Manage Appointments Create appointment…"
type textarea "x"
type textarea "Specialists portal - Manage Appointments Manage Appointments Create appointment…"
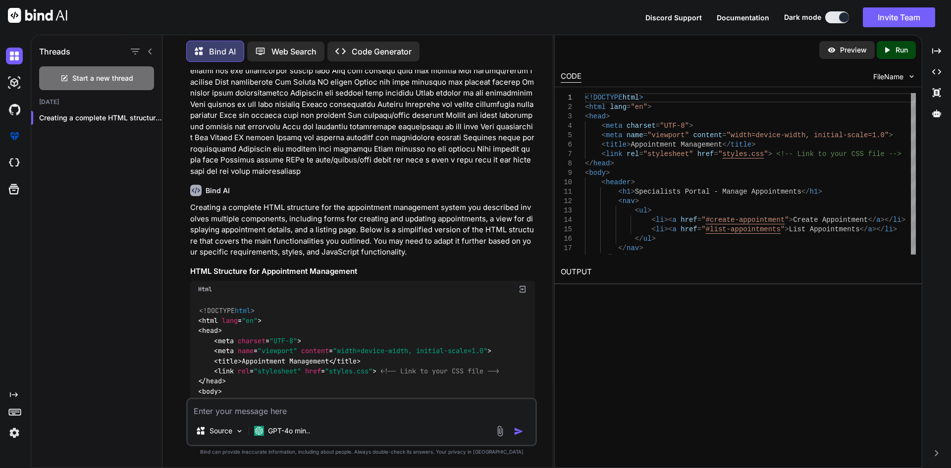
scroll to position [297, 0]
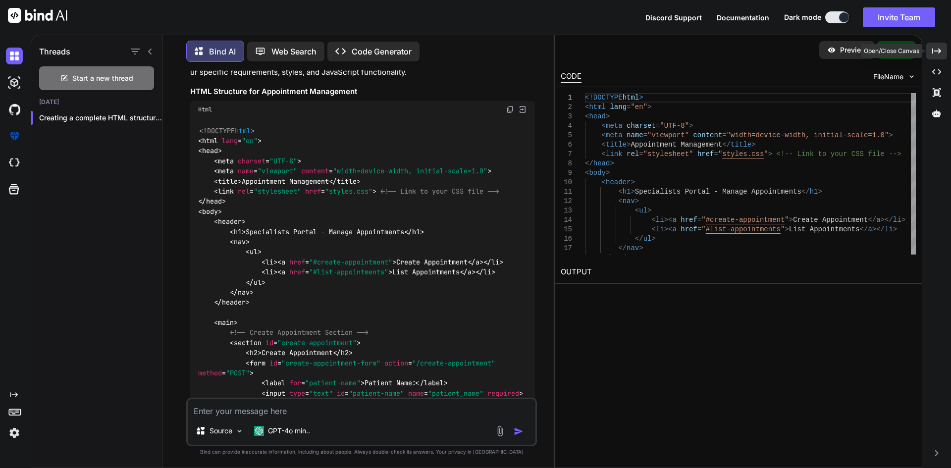
click at [937, 47] on icon "Created with Pixso." at bounding box center [937, 51] width 9 height 9
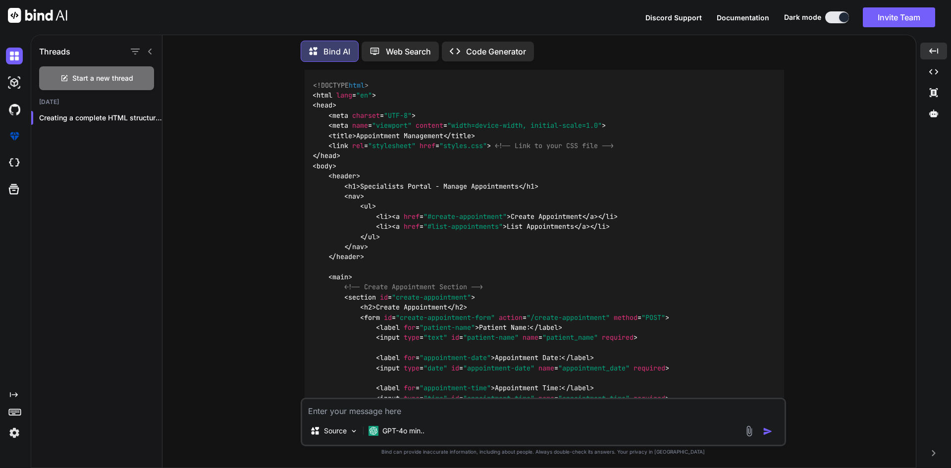
scroll to position [168, 0]
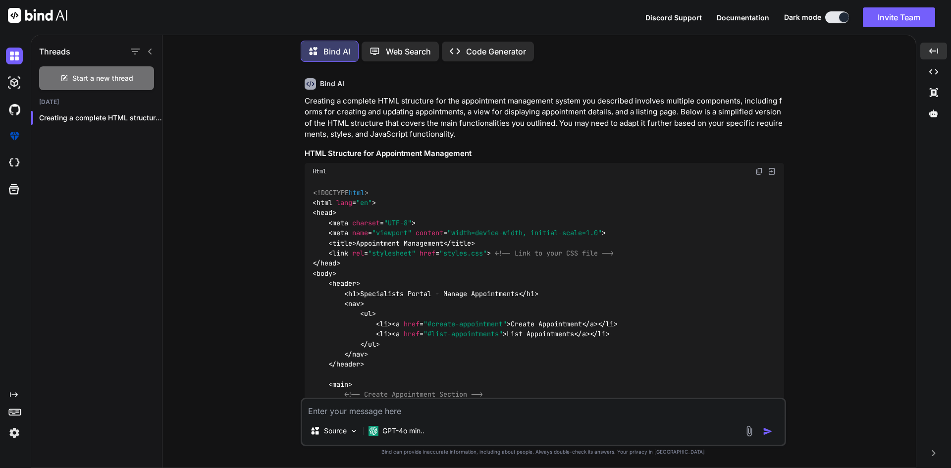
click at [758, 171] on img at bounding box center [760, 171] width 8 height 8
click at [470, 412] on textarea at bounding box center [543, 408] width 483 height 18
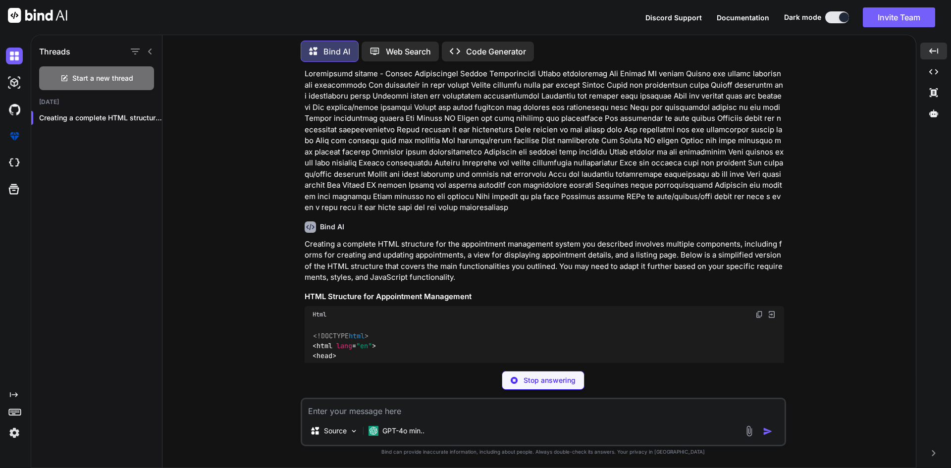
scroll to position [0, 0]
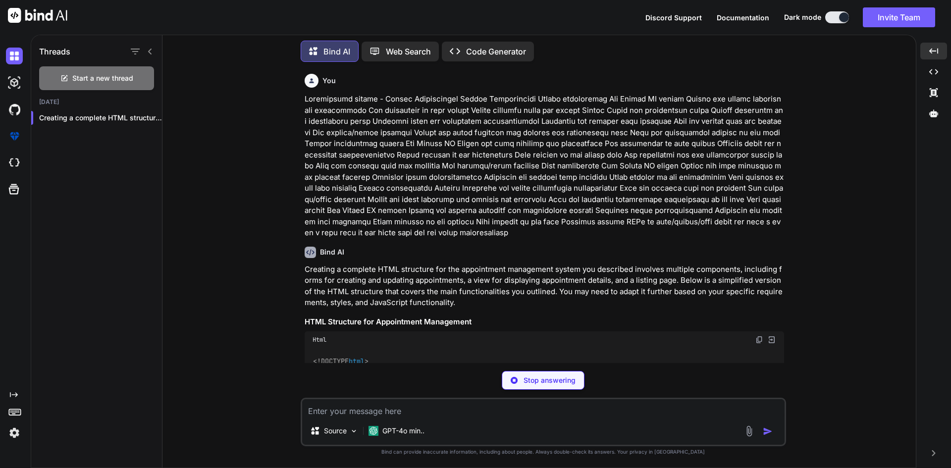
drag, startPoint x: 454, startPoint y: 237, endPoint x: 303, endPoint y: 100, distance: 204.5
click at [303, 100] on div "You Bind AI Creating a complete HTML structure for the appointment management s…" at bounding box center [545, 216] width 484 height 293
copy p "Specialists portal - Manage Appointments Manage Appointments Create appointment…"
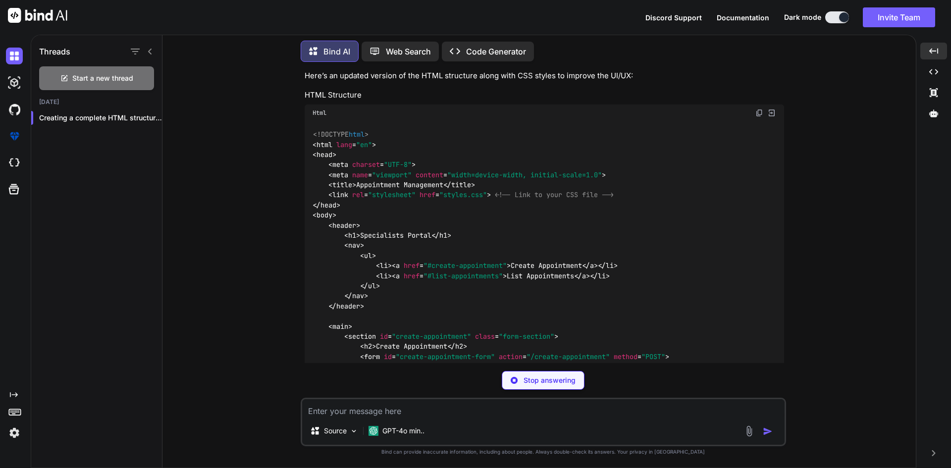
scroll to position [1888, 0]
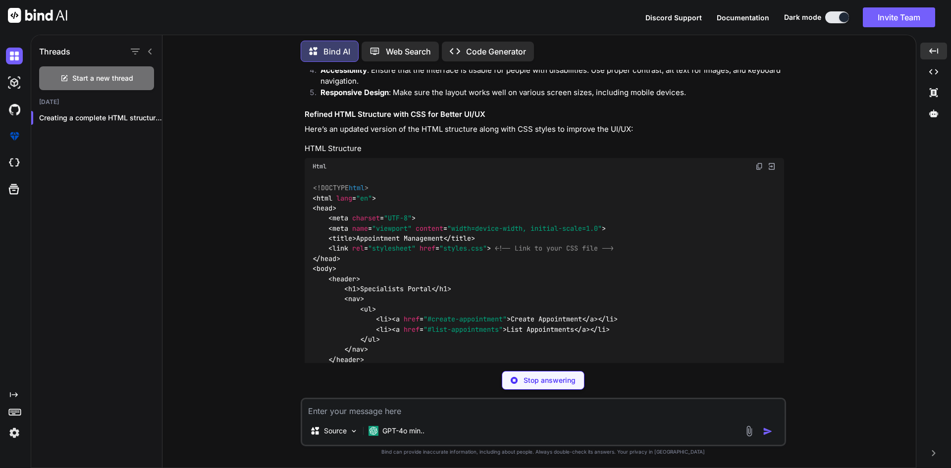
click at [759, 163] on img at bounding box center [760, 167] width 8 height 8
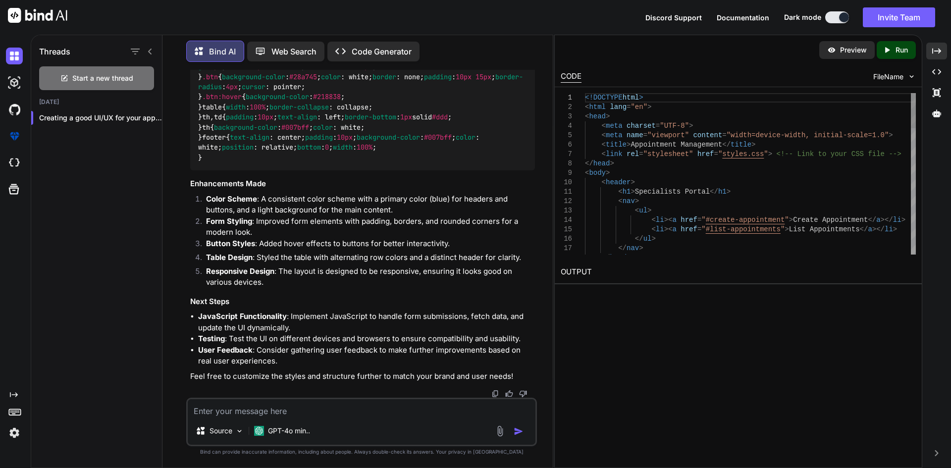
scroll to position [4028, 0]
click at [943, 54] on div "Created with Pixso." at bounding box center [937, 51] width 21 height 17
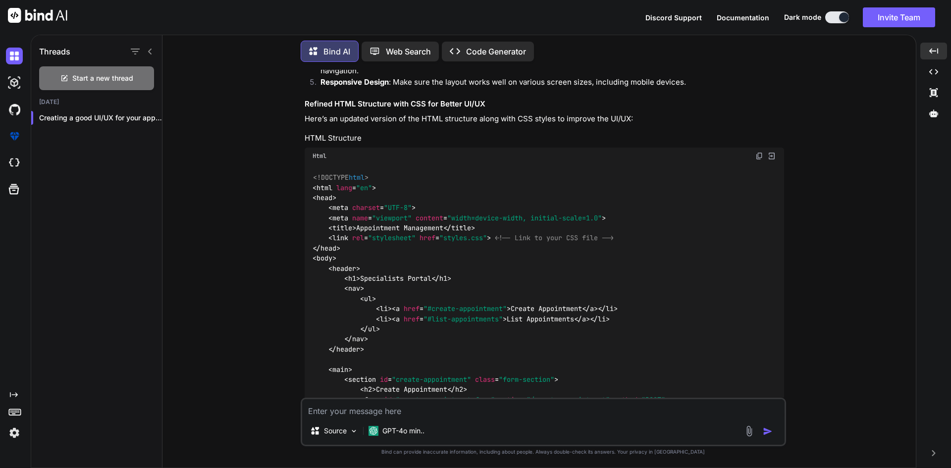
scroll to position [1771, 0]
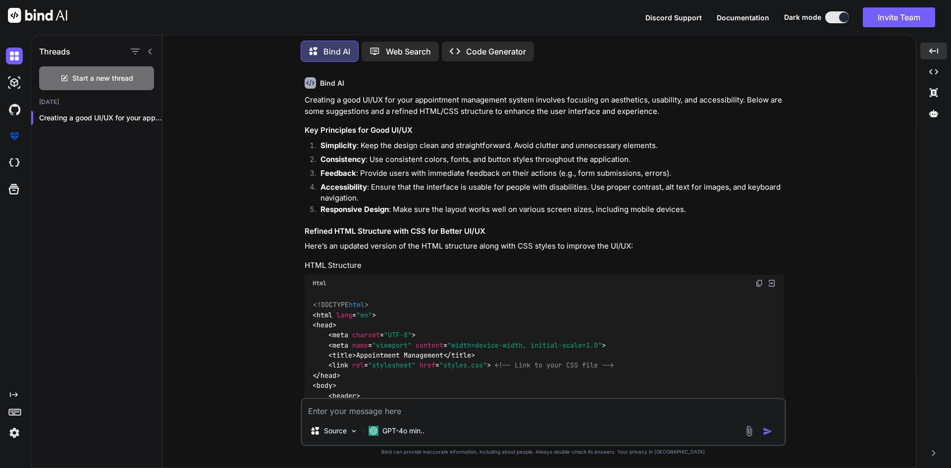
click at [759, 285] on img at bounding box center [760, 283] width 8 height 8
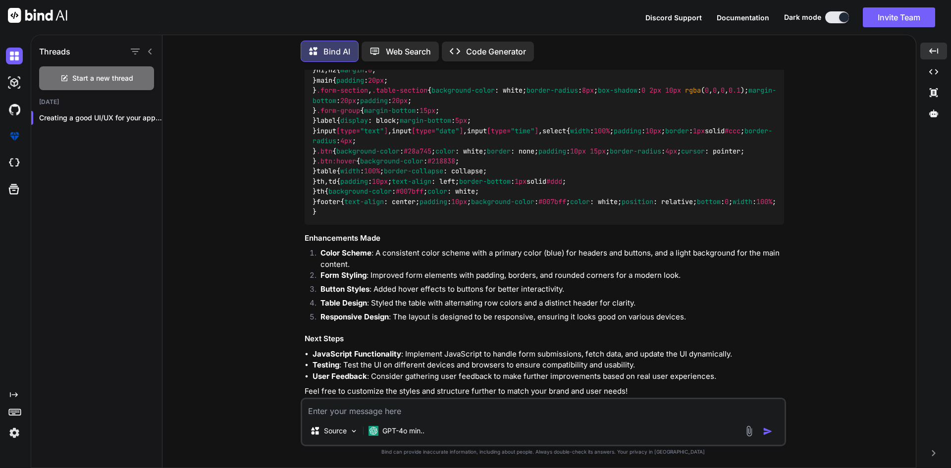
scroll to position [2712, 0]
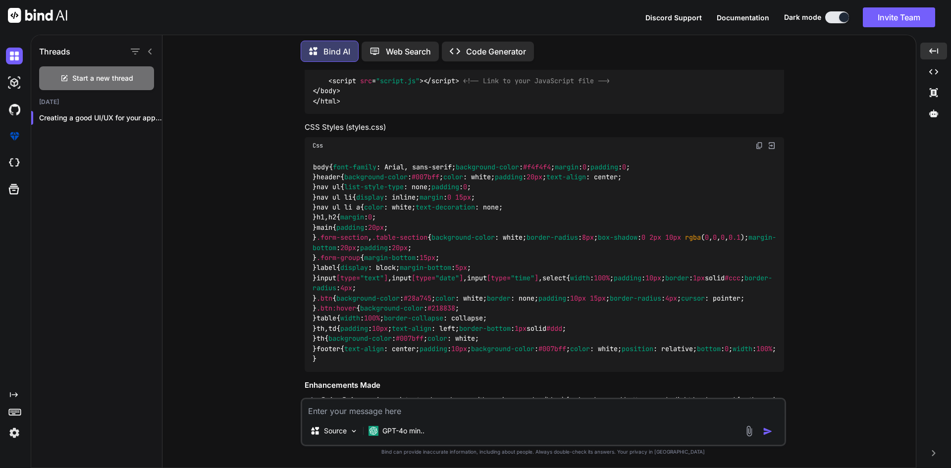
click at [760, 145] on img at bounding box center [760, 146] width 8 height 8
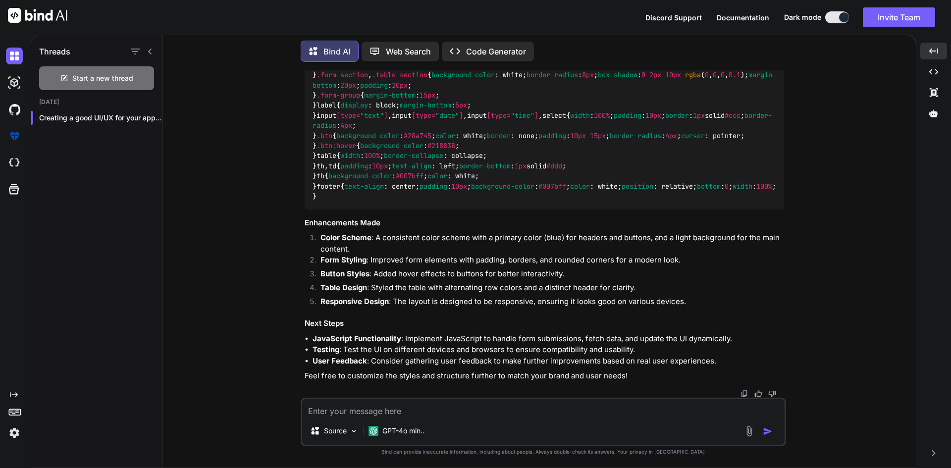
scroll to position [3703, 0]
click at [503, 412] on textarea at bounding box center [543, 408] width 483 height 18
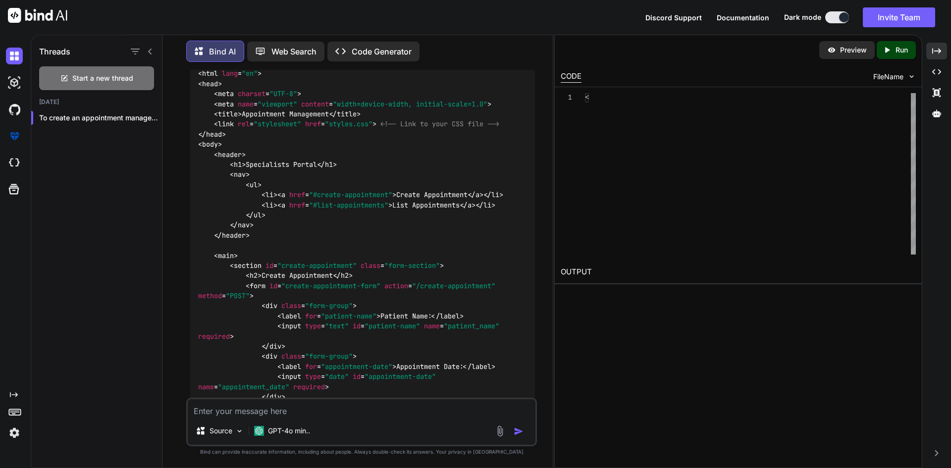
scroll to position [4233, 0]
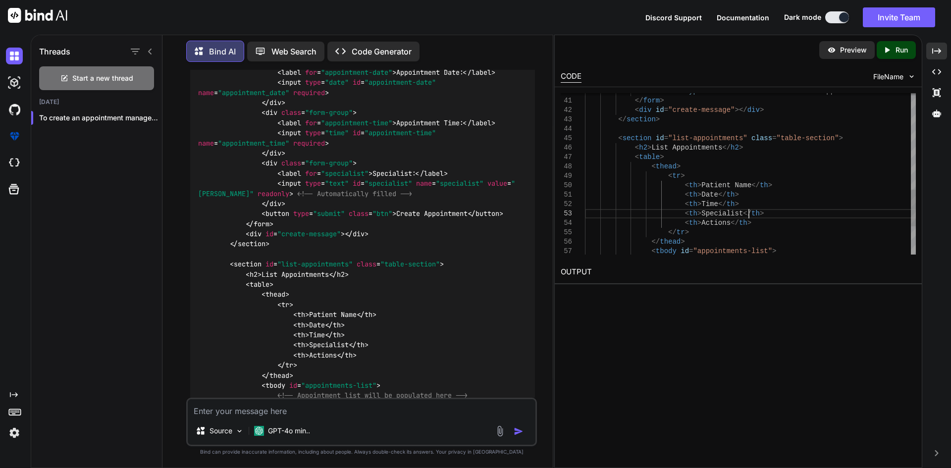
click at [753, 213] on div "< th > Specialist </ th > < th > Actions </ th > </ tr > </ thead > < tbody id …" at bounding box center [750, 25] width 331 height 706
